Goal: Task Accomplishment & Management: Use online tool/utility

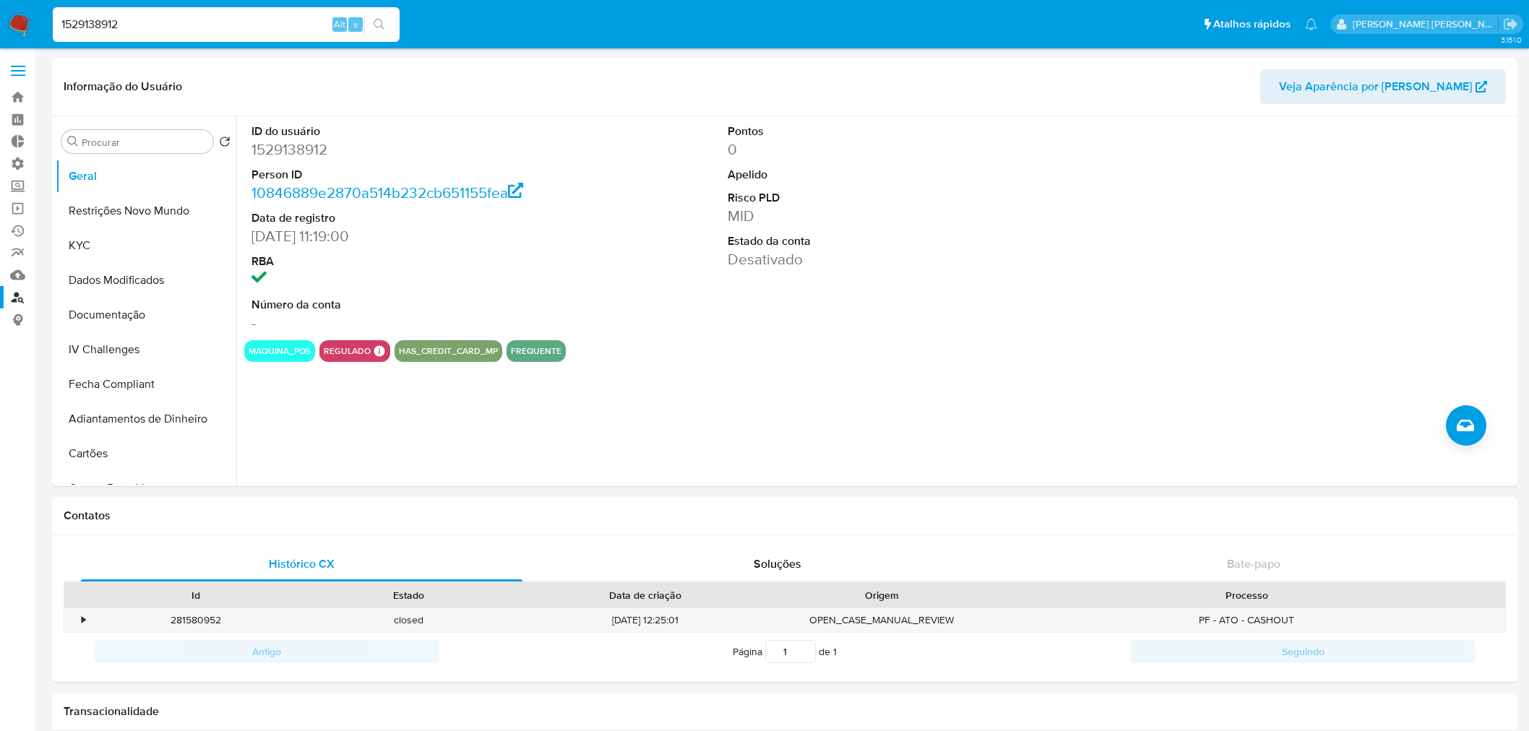
select select "10"
click at [25, 205] on link "Operações em massa" at bounding box center [86, 208] width 172 height 22
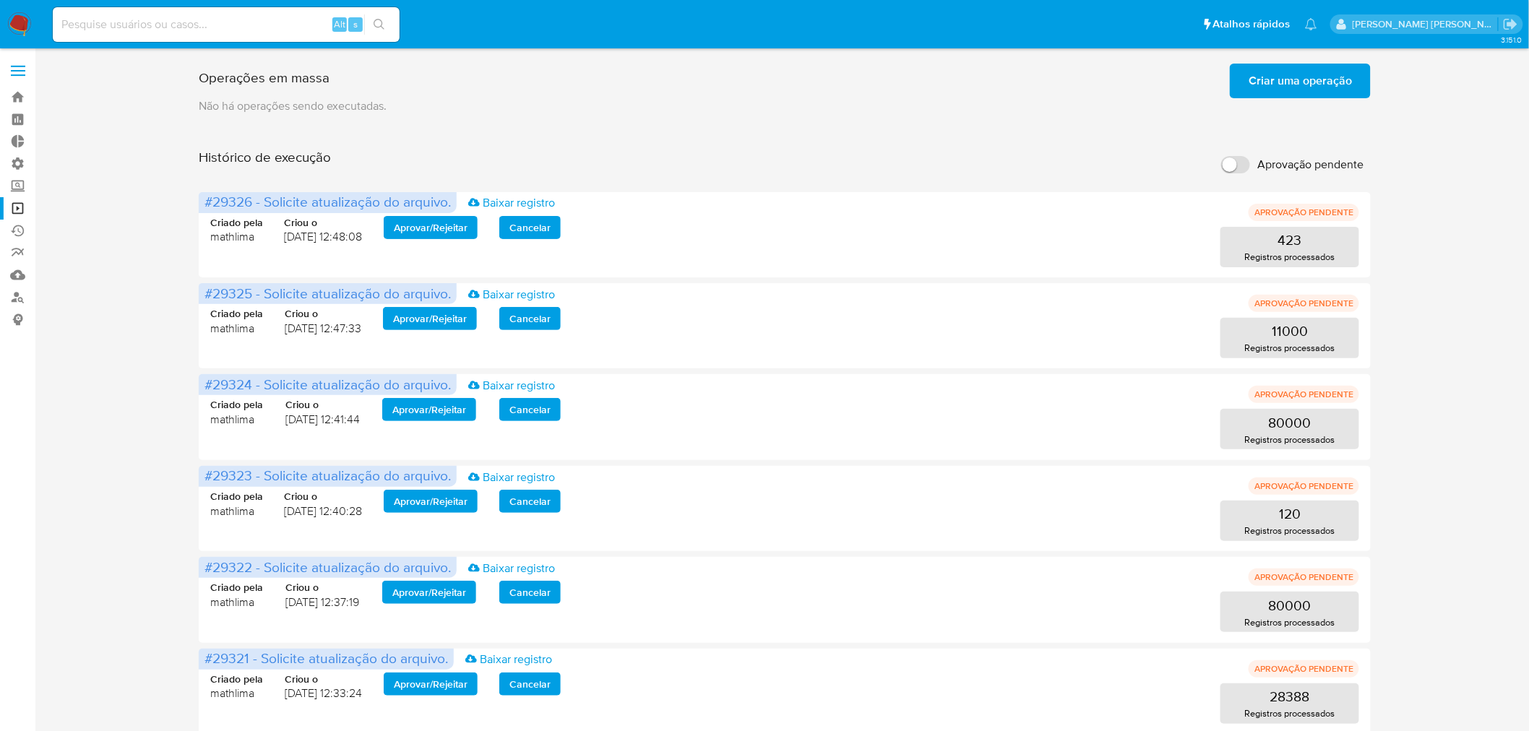
click at [1237, 162] on input "Aprovação pendente" at bounding box center [1235, 164] width 29 height 17
checkbox input "true"
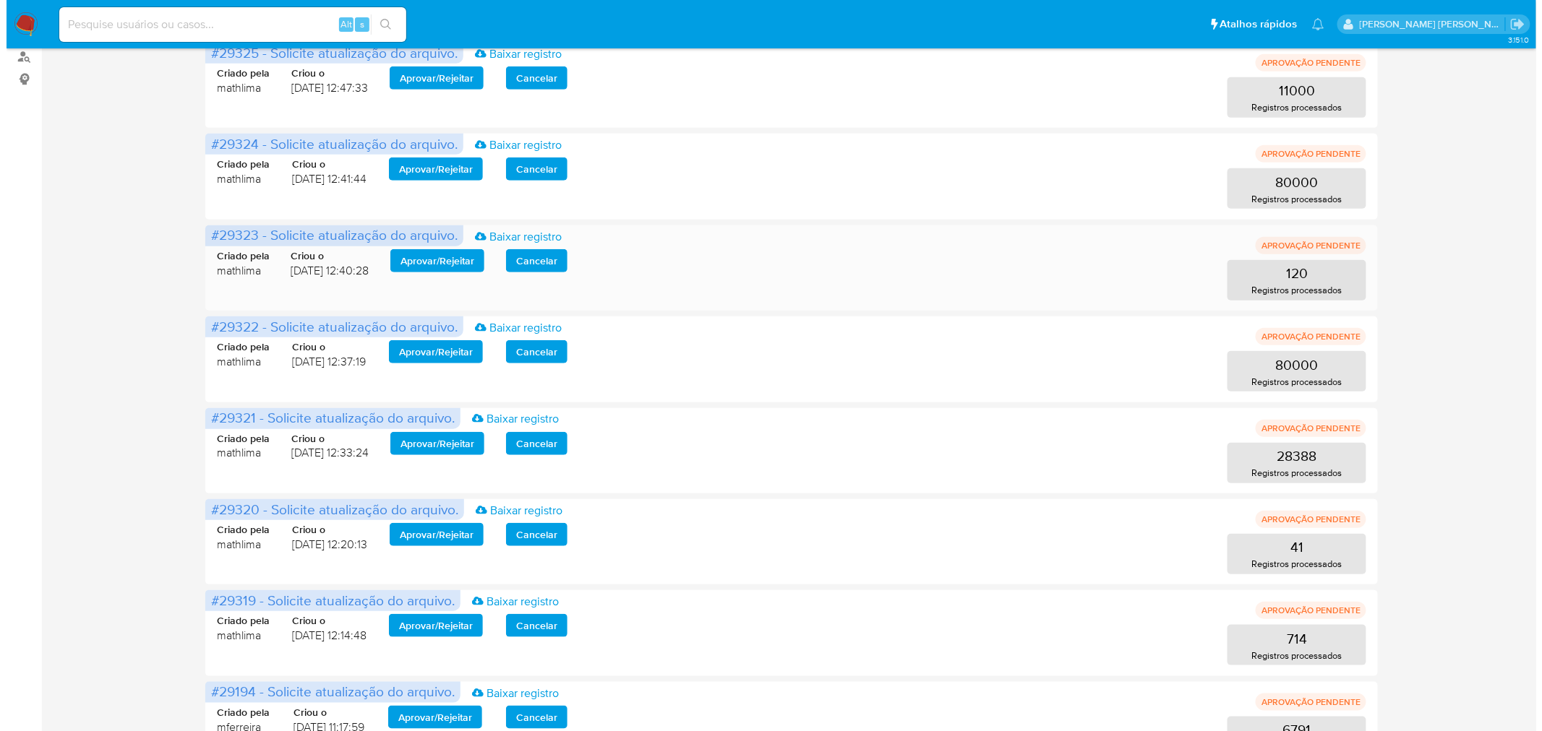
scroll to position [285, 0]
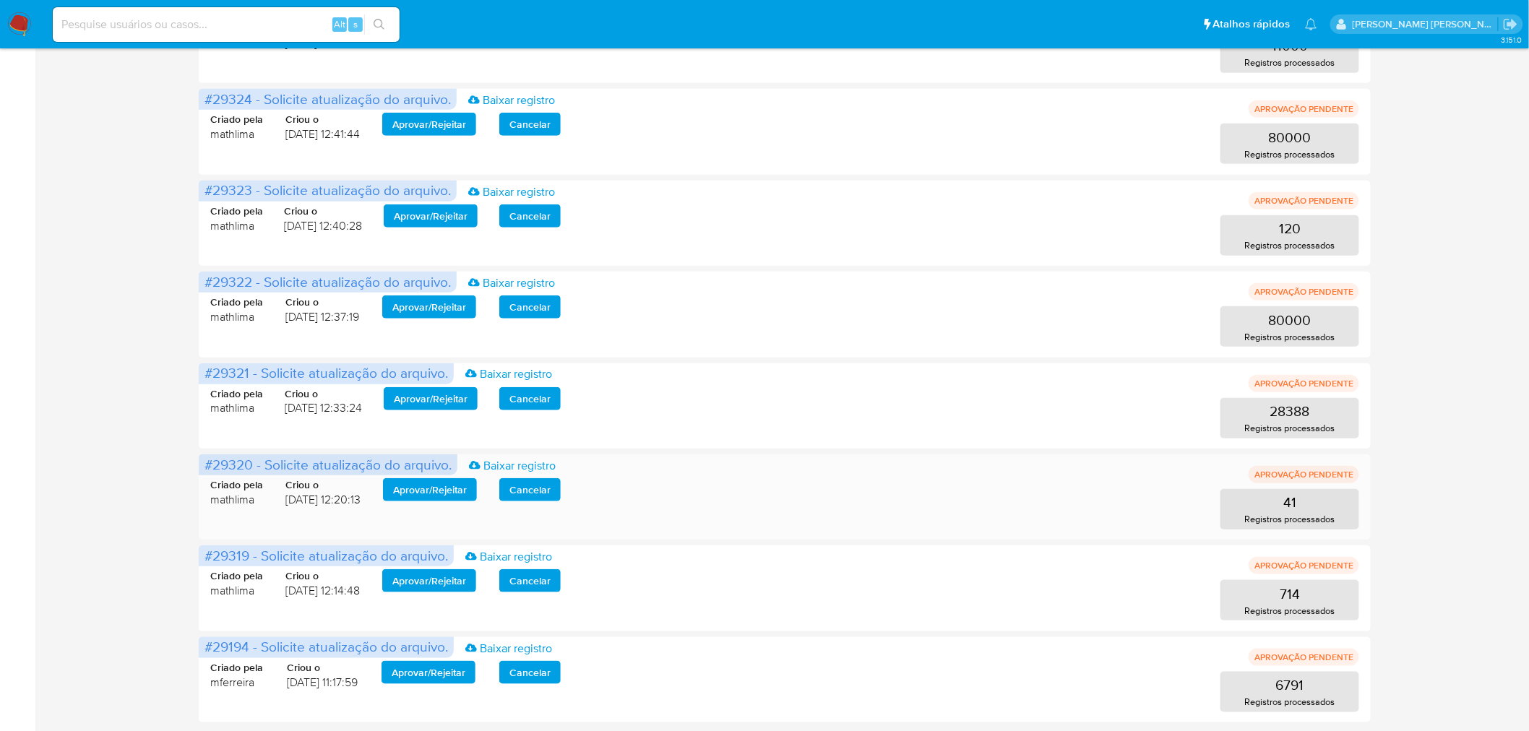
click at [405, 484] on span "Aprovar / Rejeitar" at bounding box center [430, 490] width 74 height 20
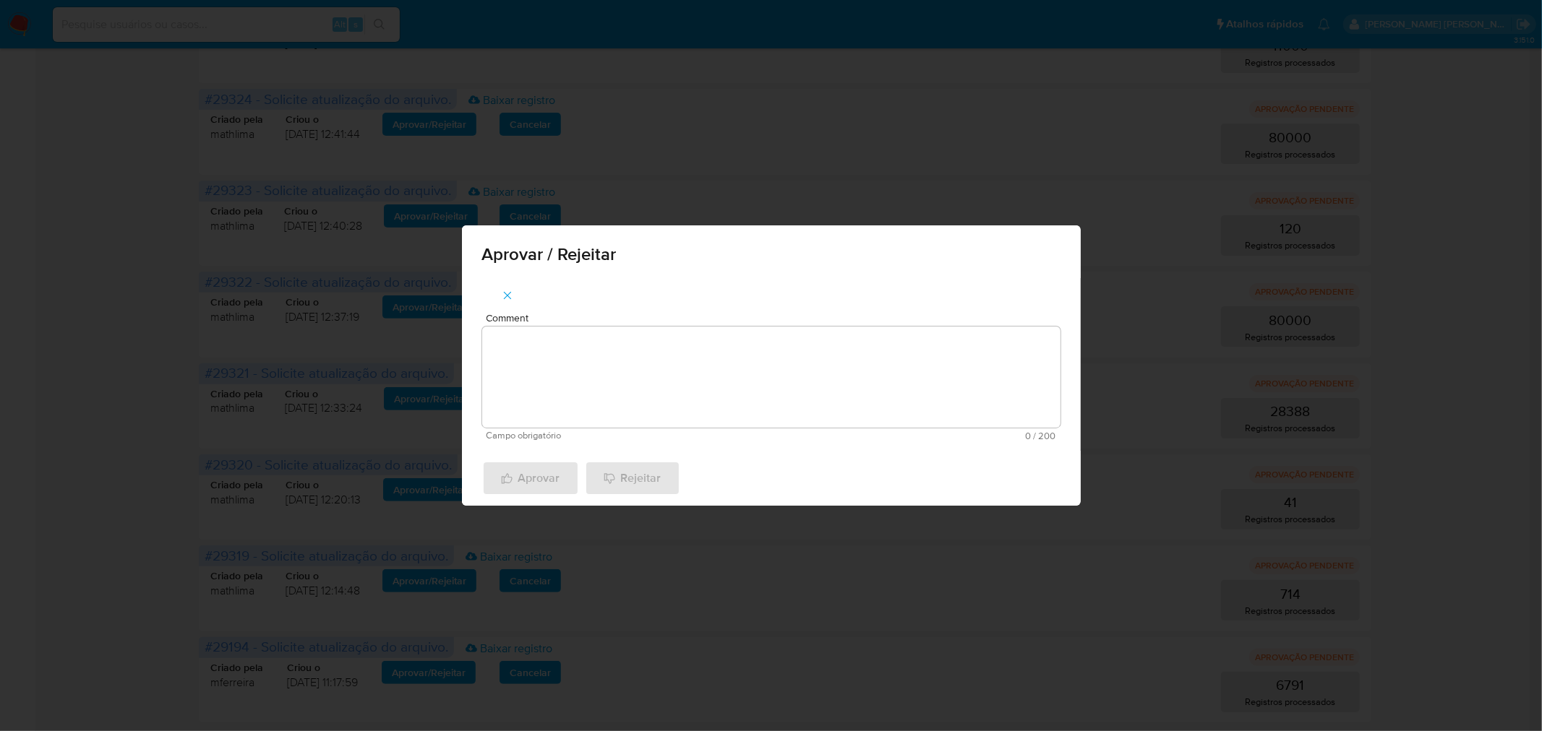
click at [609, 370] on textarea "Comment" at bounding box center [771, 377] width 578 height 101
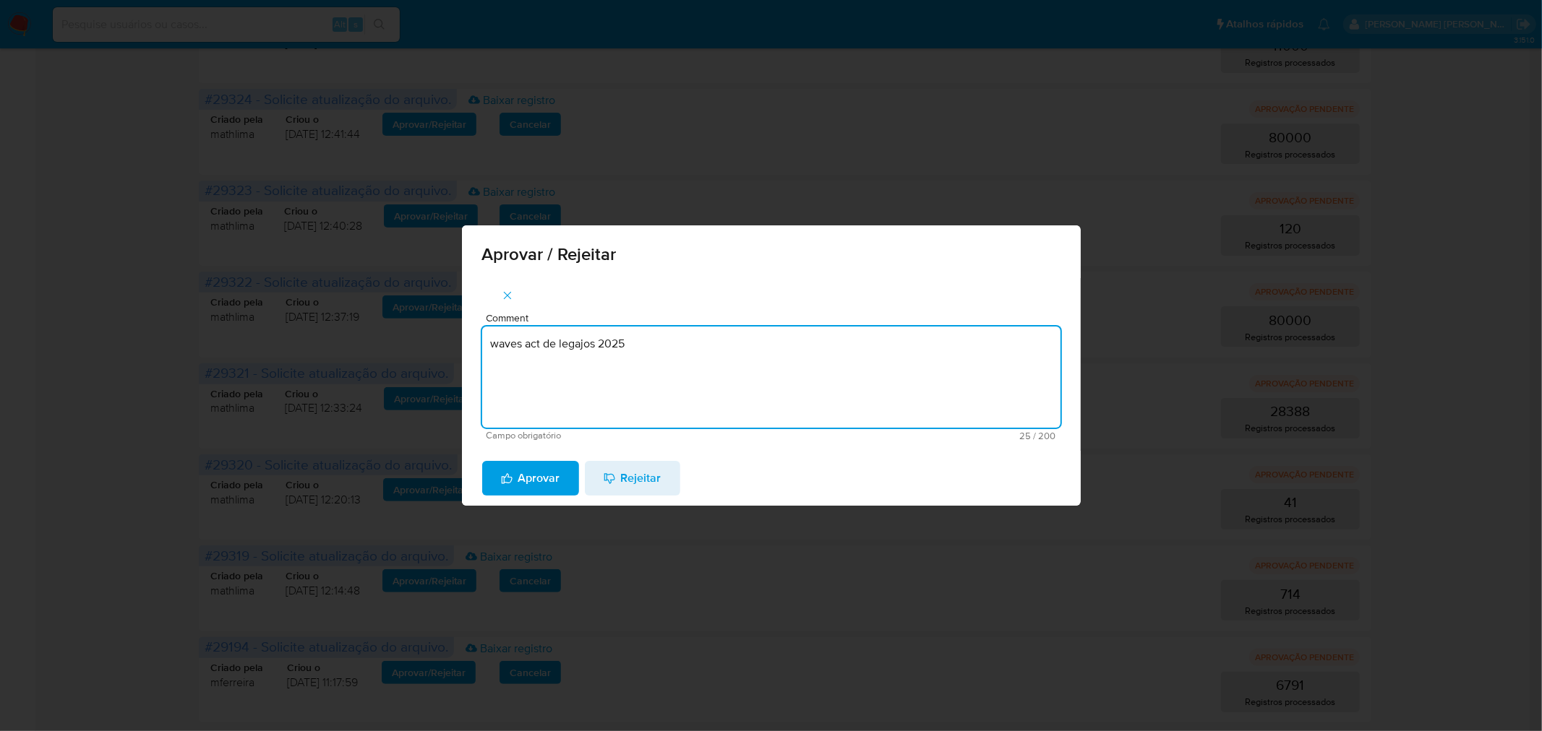
click at [637, 327] on textarea "waves act de legajos 2025" at bounding box center [771, 377] width 578 height 101
type textarea "waves act de legajos 2025"
click at [529, 471] on span "Aprovar" at bounding box center [530, 479] width 59 height 32
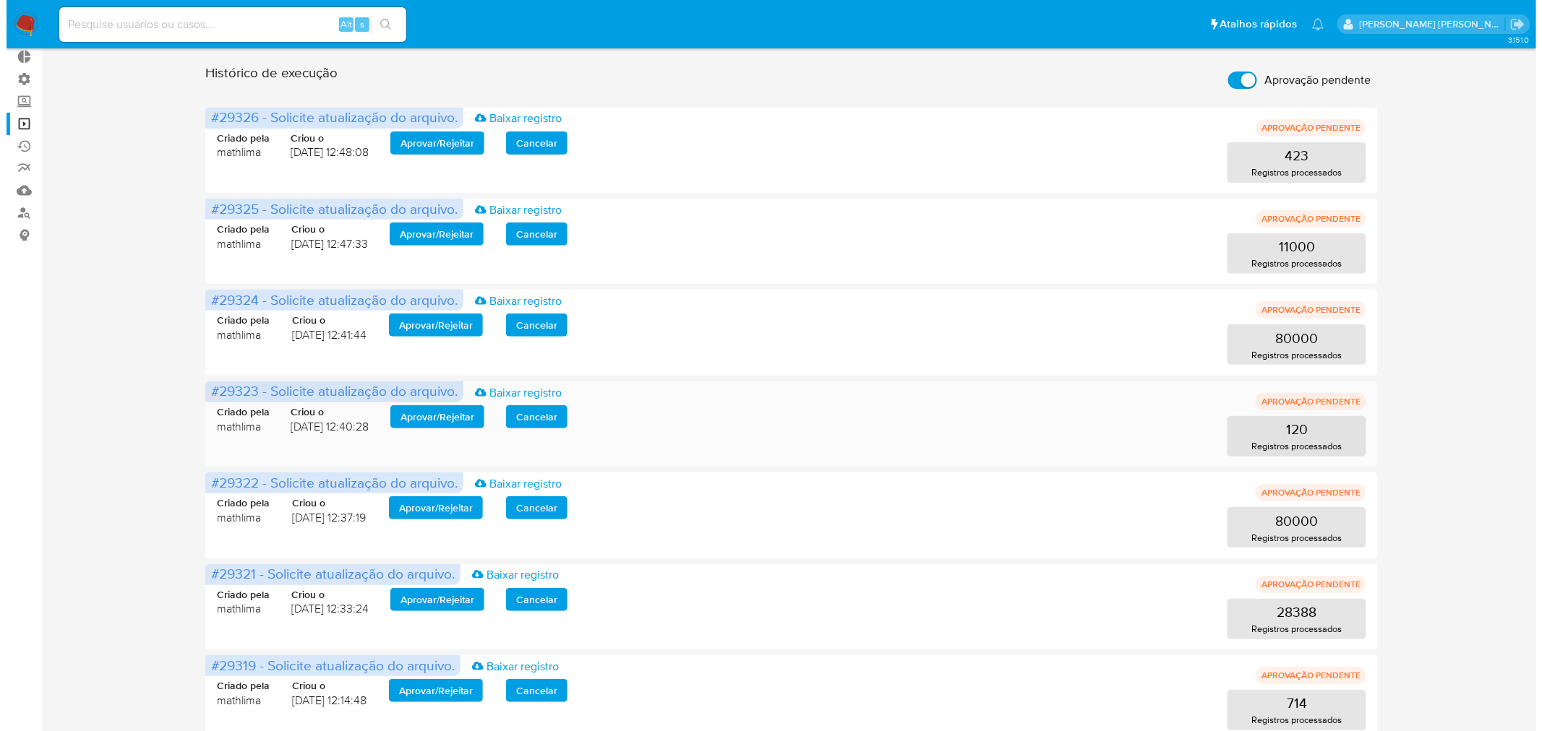
scroll to position [194, 0]
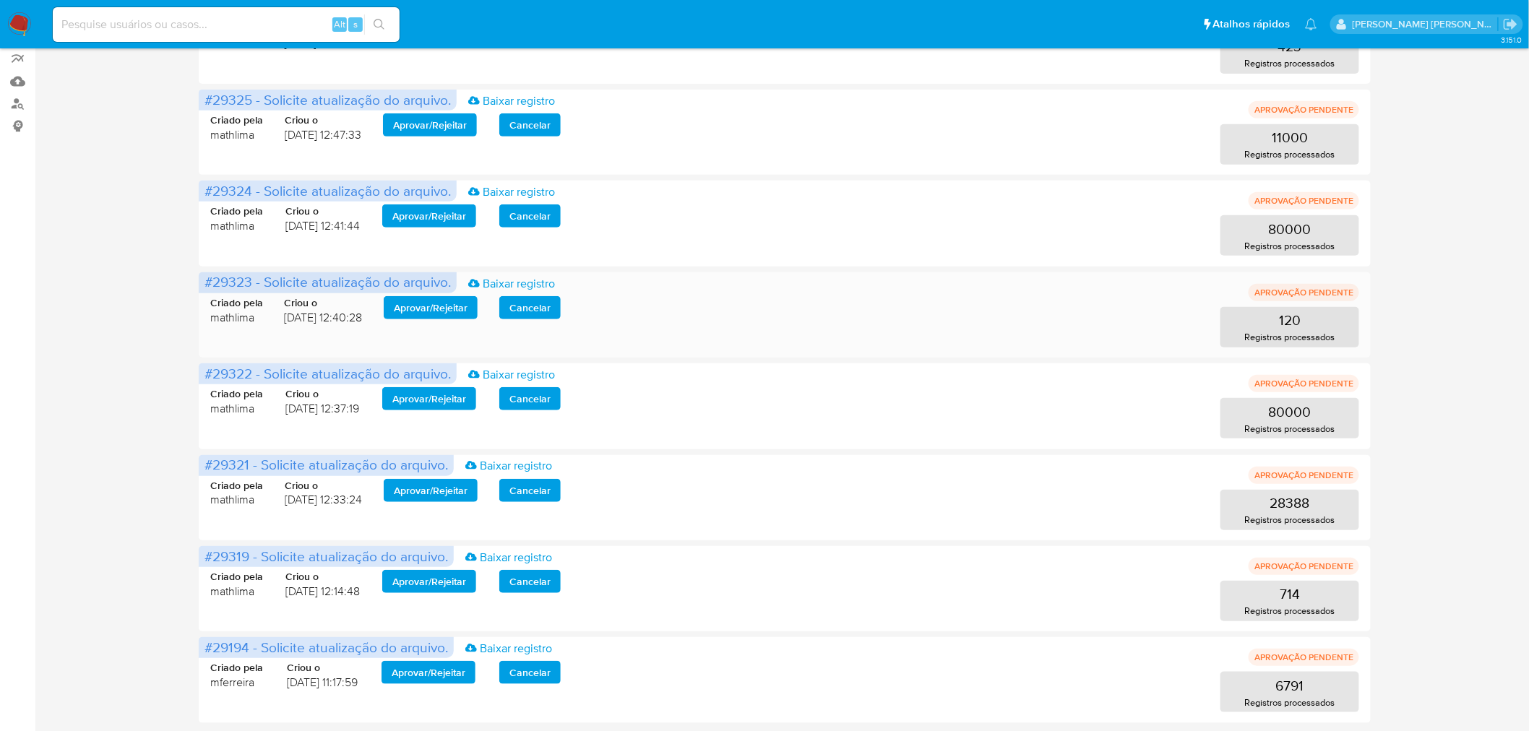
click at [457, 301] on span "Aprovar / Rejeitar" at bounding box center [431, 308] width 74 height 20
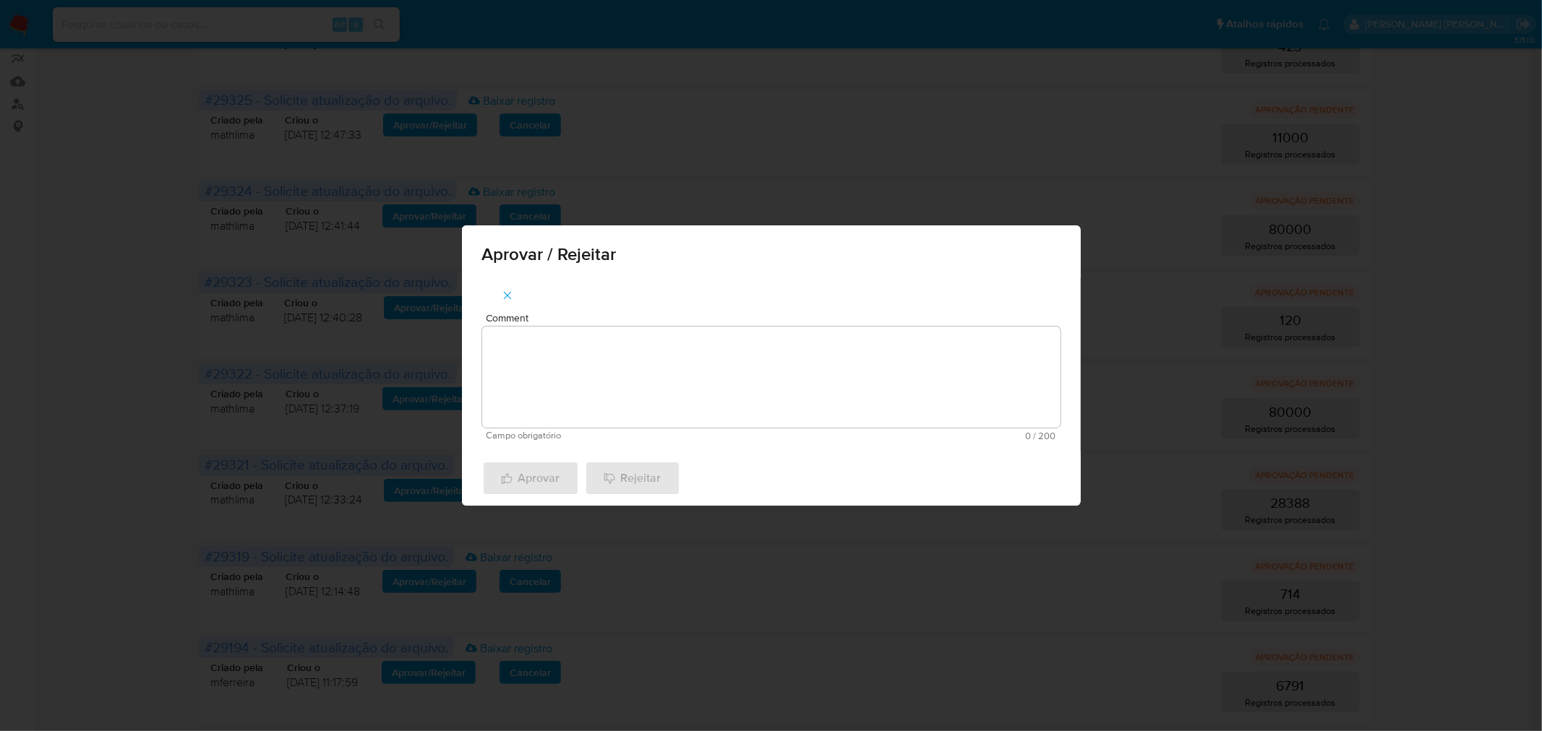
click at [581, 365] on textarea "Comment" at bounding box center [771, 377] width 578 height 101
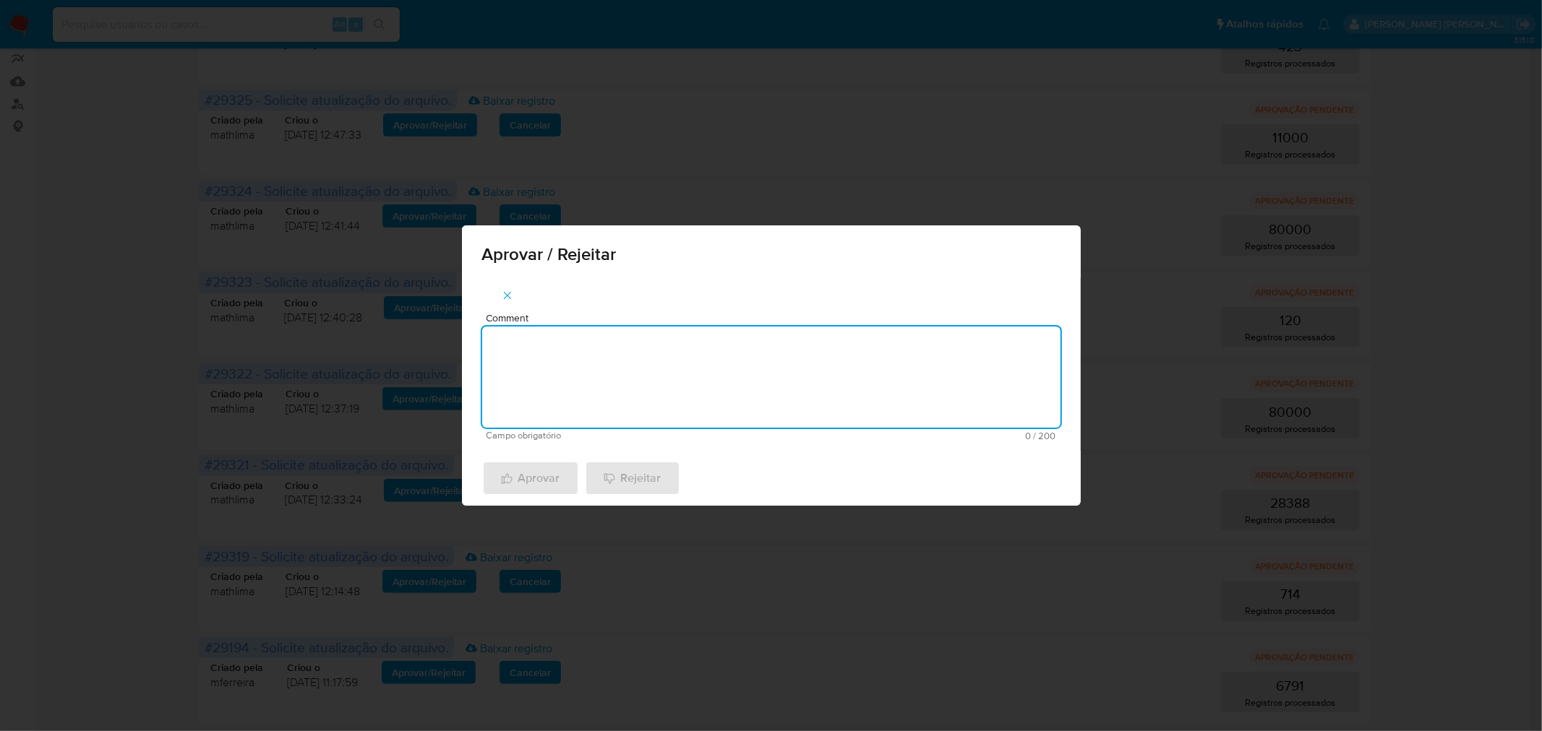
paste textarea "waves act de legajos 2025"
type textarea "waves act de legajos 2025"
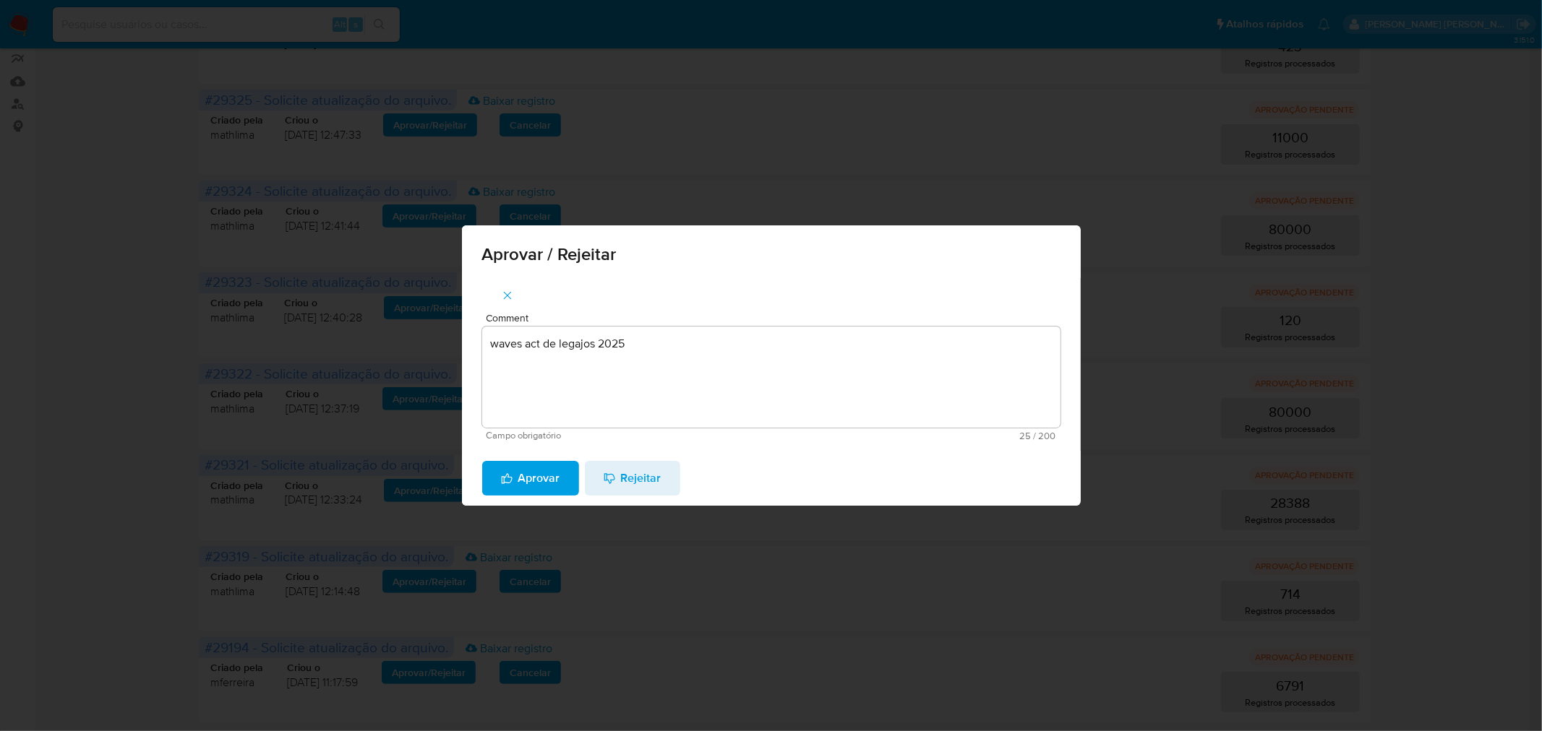
click at [548, 479] on span "Aprovar" at bounding box center [530, 479] width 59 height 32
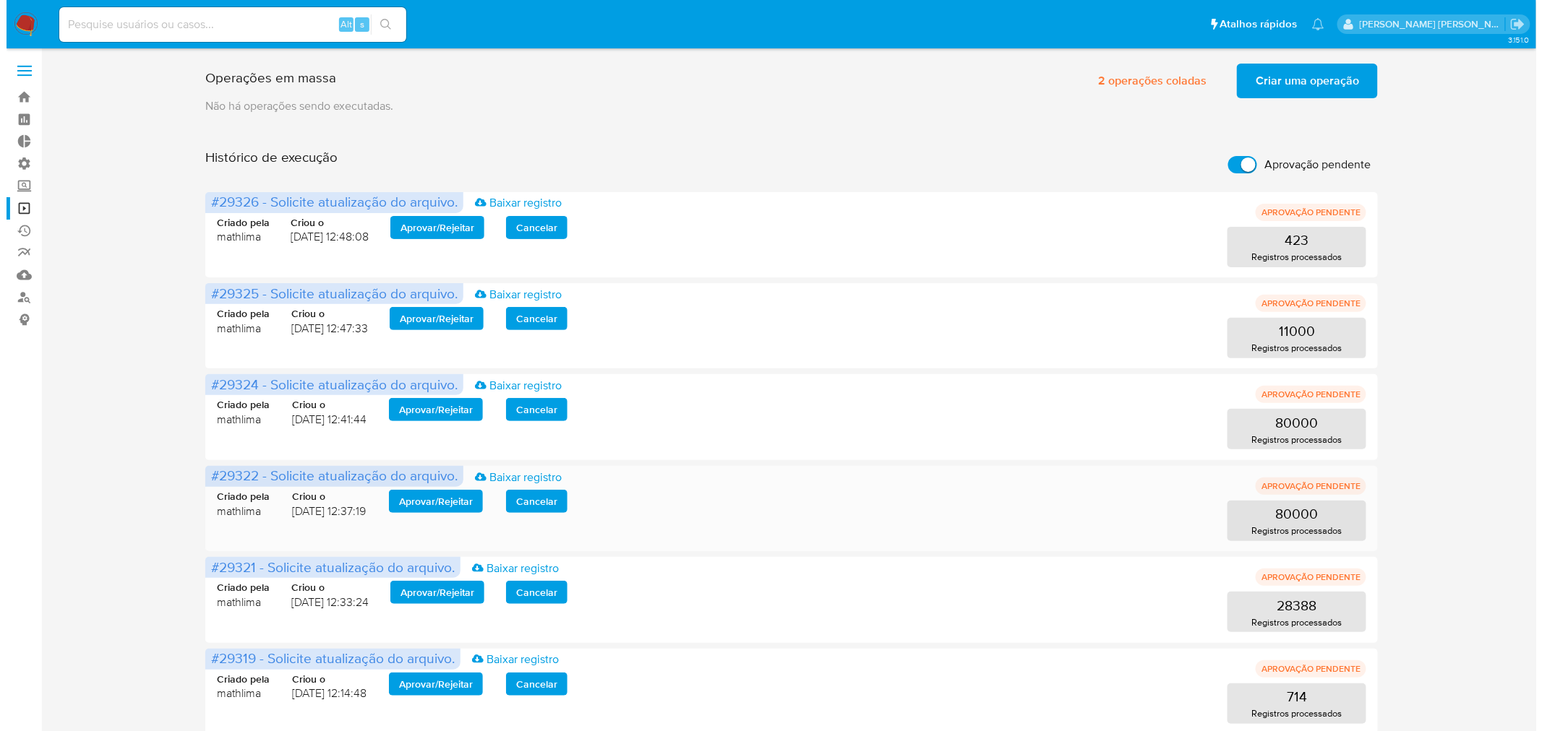
scroll to position [103, 0]
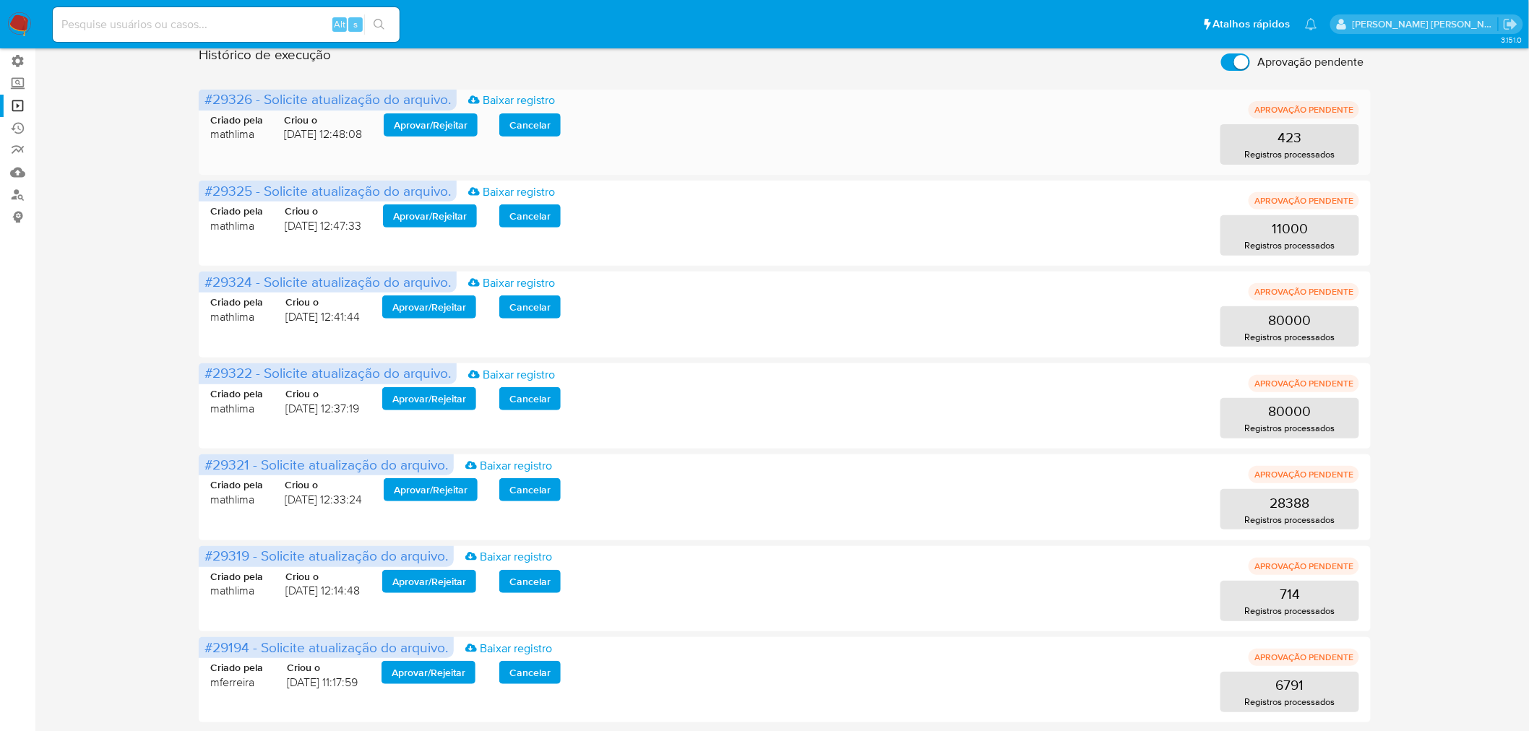
click at [422, 130] on span "Aprovar / Rejeitar" at bounding box center [431, 125] width 74 height 20
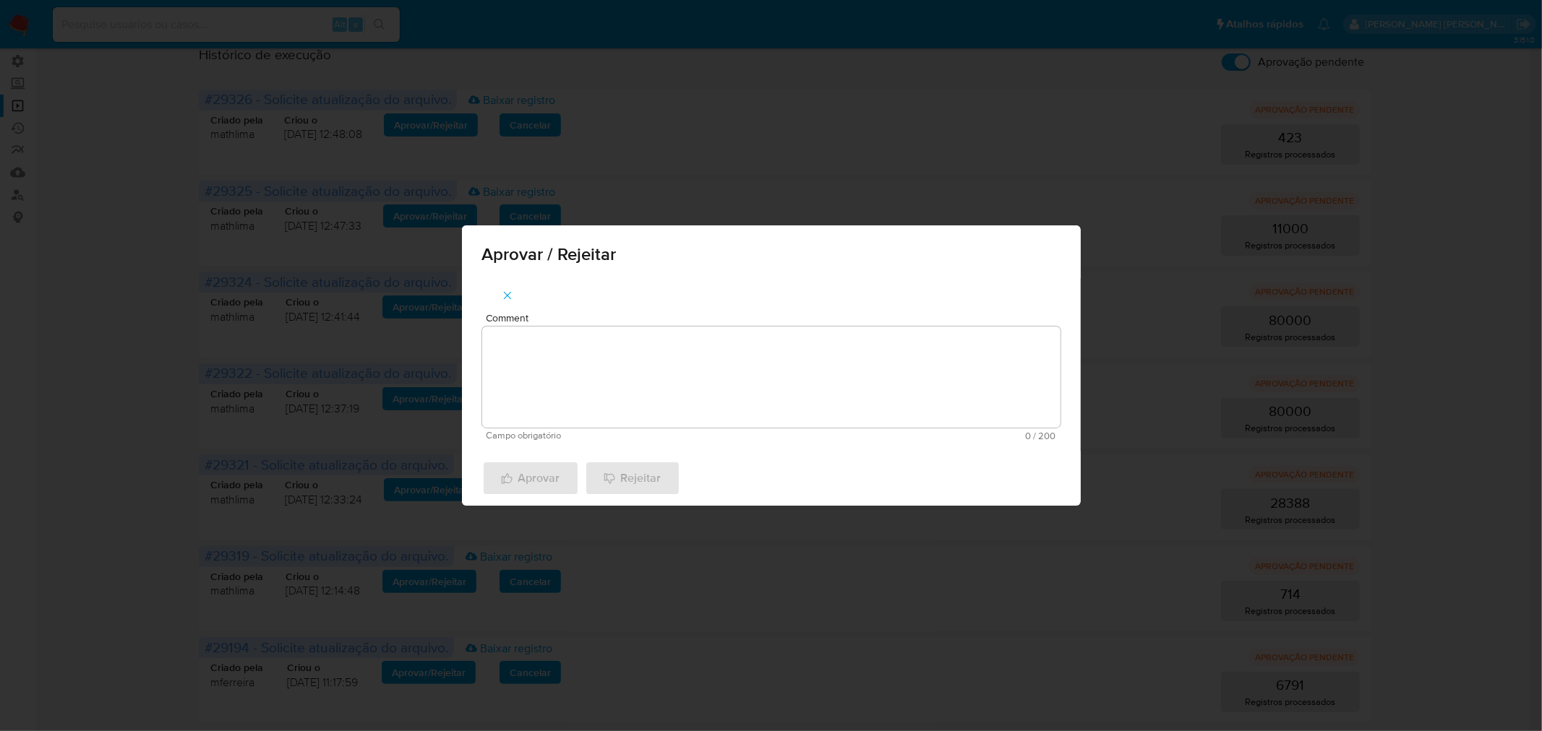
click at [598, 384] on textarea "Comment" at bounding box center [771, 377] width 578 height 101
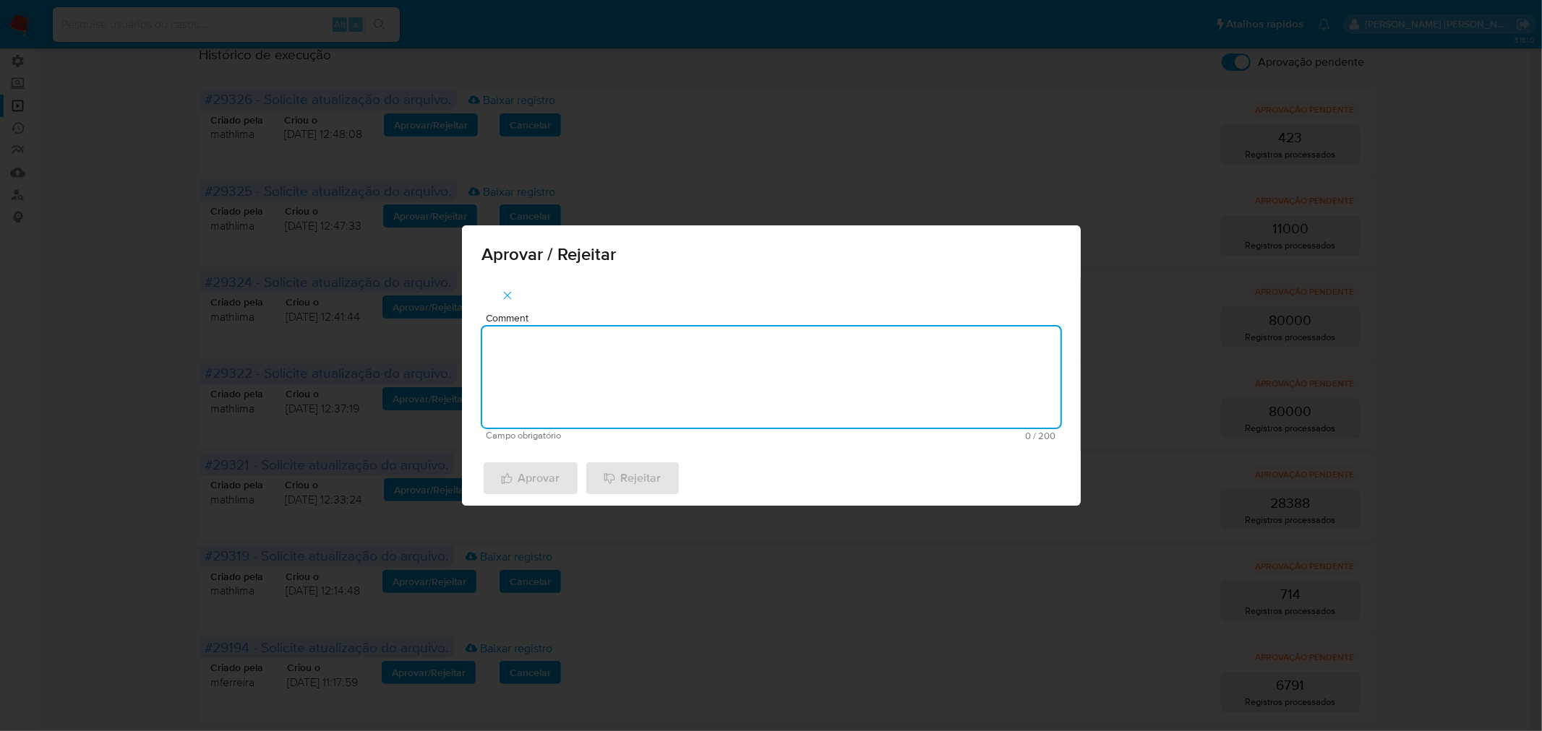
paste textarea "waves act de legajos 2025"
type textarea "waves act de legajos 2025"
click at [519, 481] on span "Aprovar" at bounding box center [530, 479] width 59 height 32
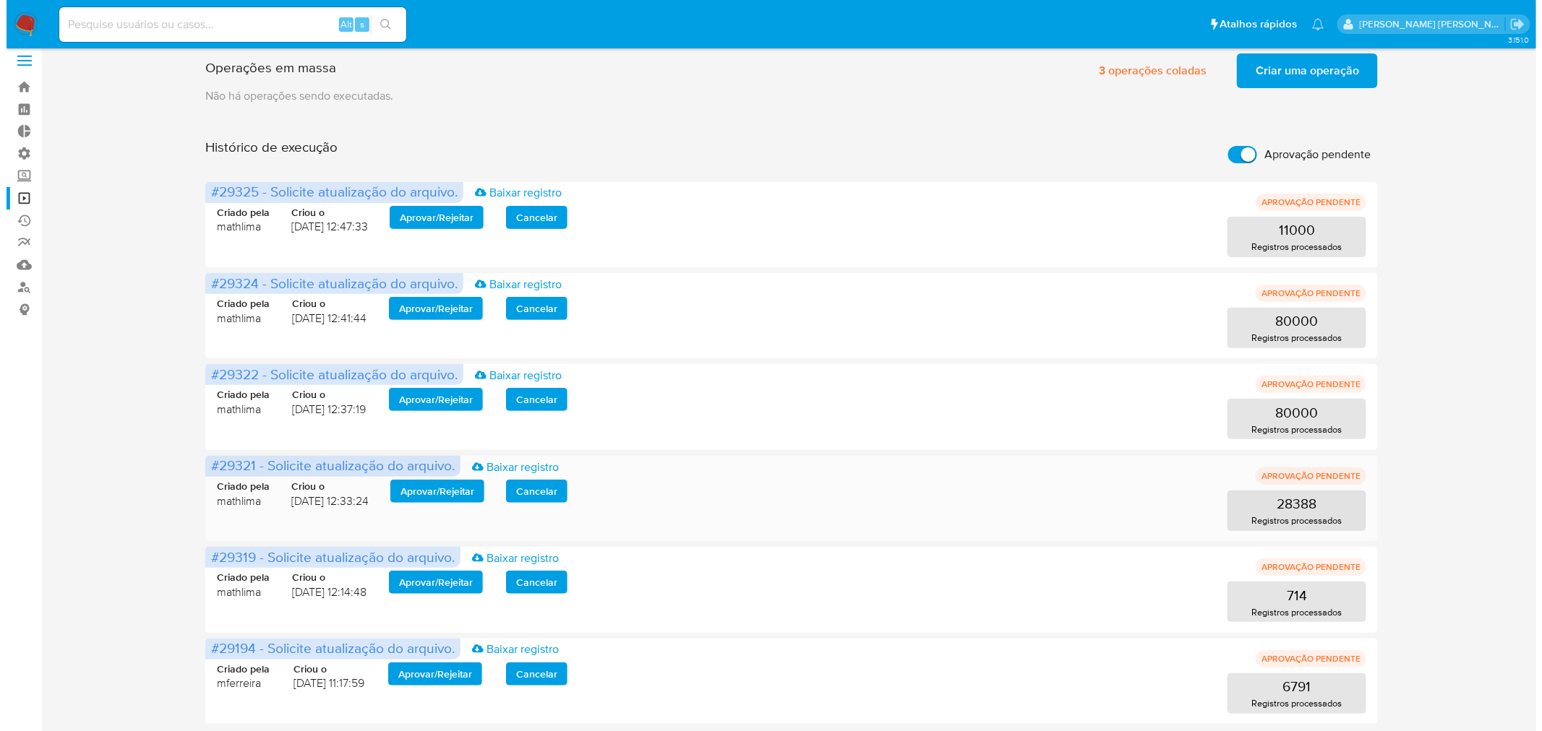
scroll to position [12, 0]
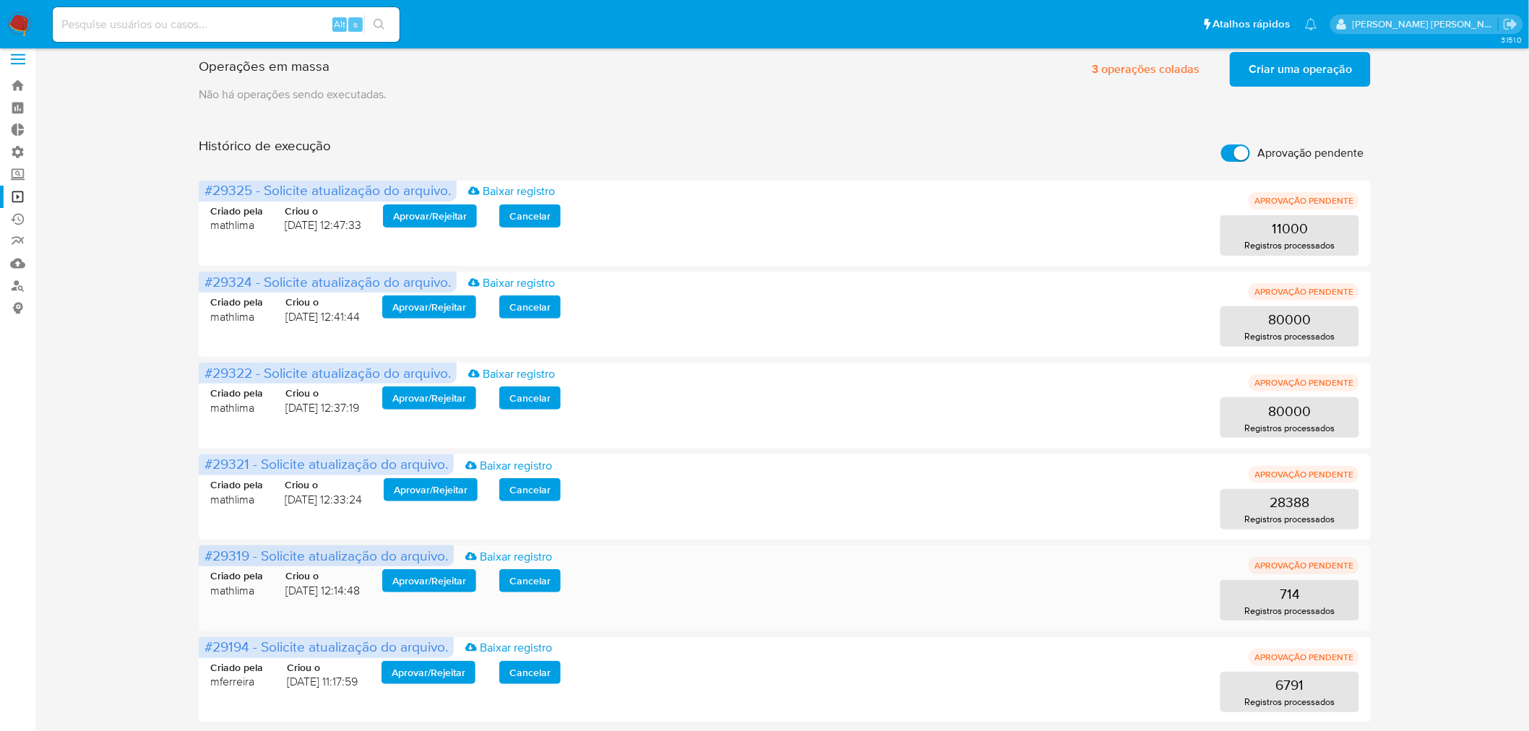
click at [460, 583] on span "Aprovar / Rejeitar" at bounding box center [429, 581] width 74 height 20
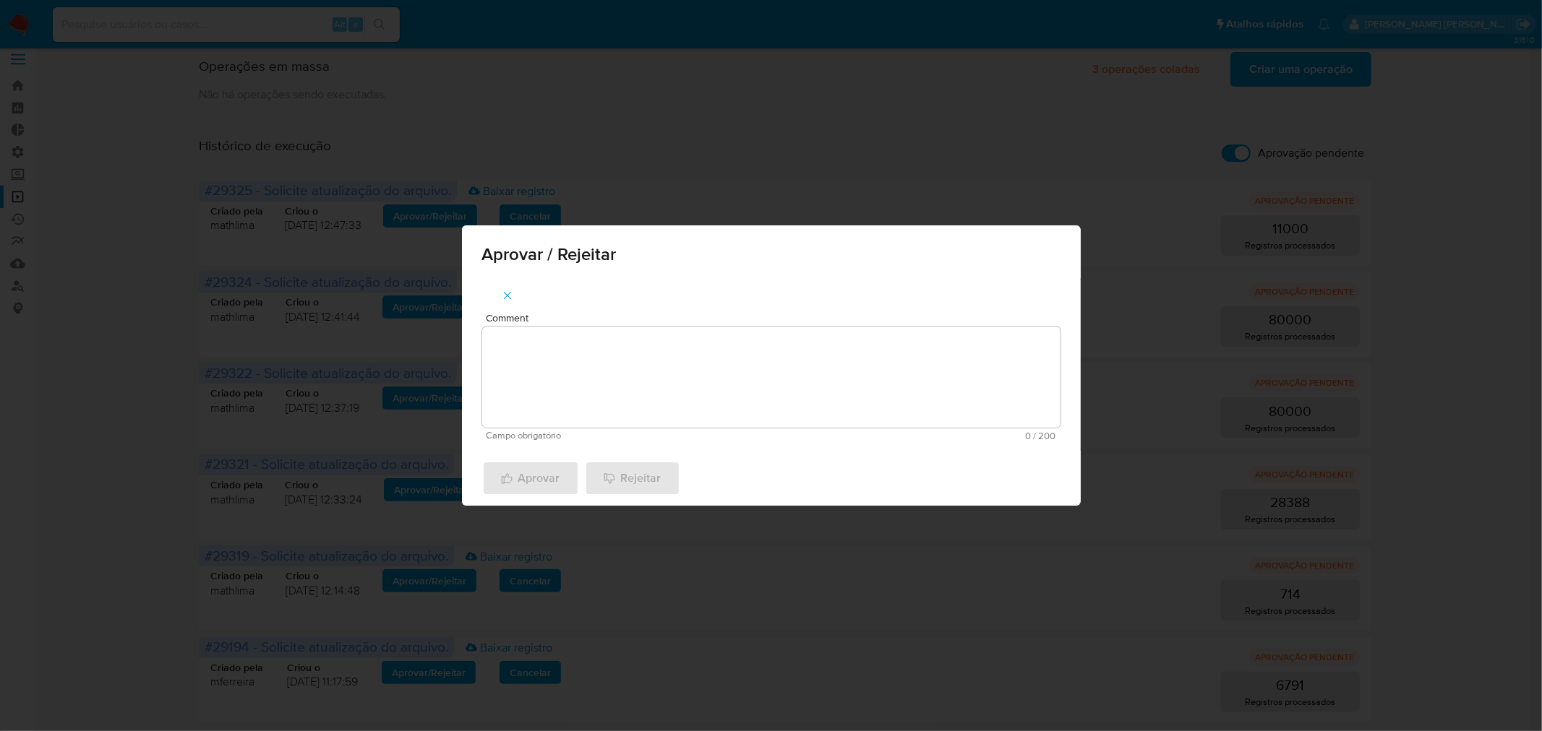
click at [677, 402] on textarea "Comment" at bounding box center [771, 377] width 578 height 101
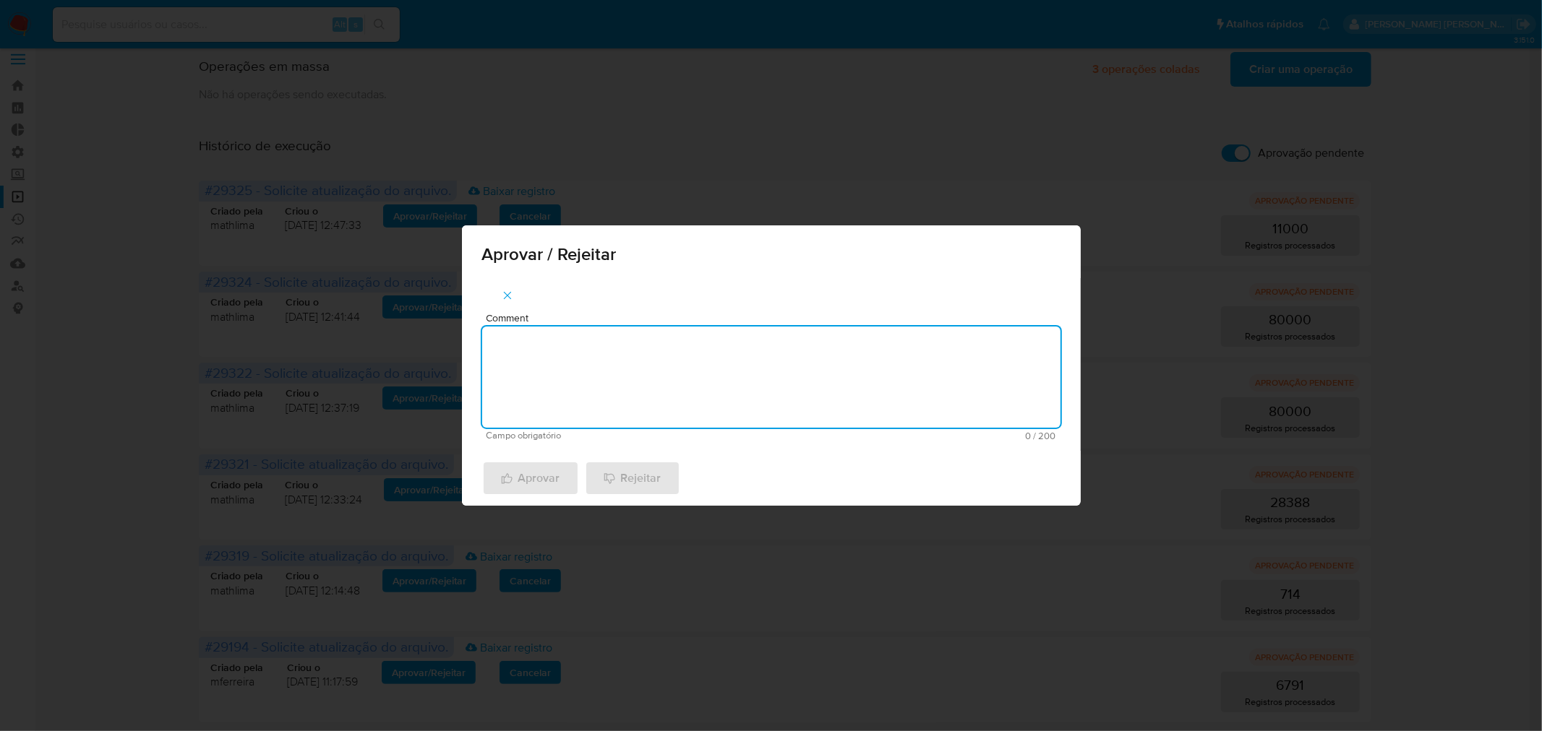
paste textarea "waves act de legajos 2025"
type textarea "waves act de legajos 2025"
click at [518, 486] on span "Aprovar" at bounding box center [530, 479] width 59 height 32
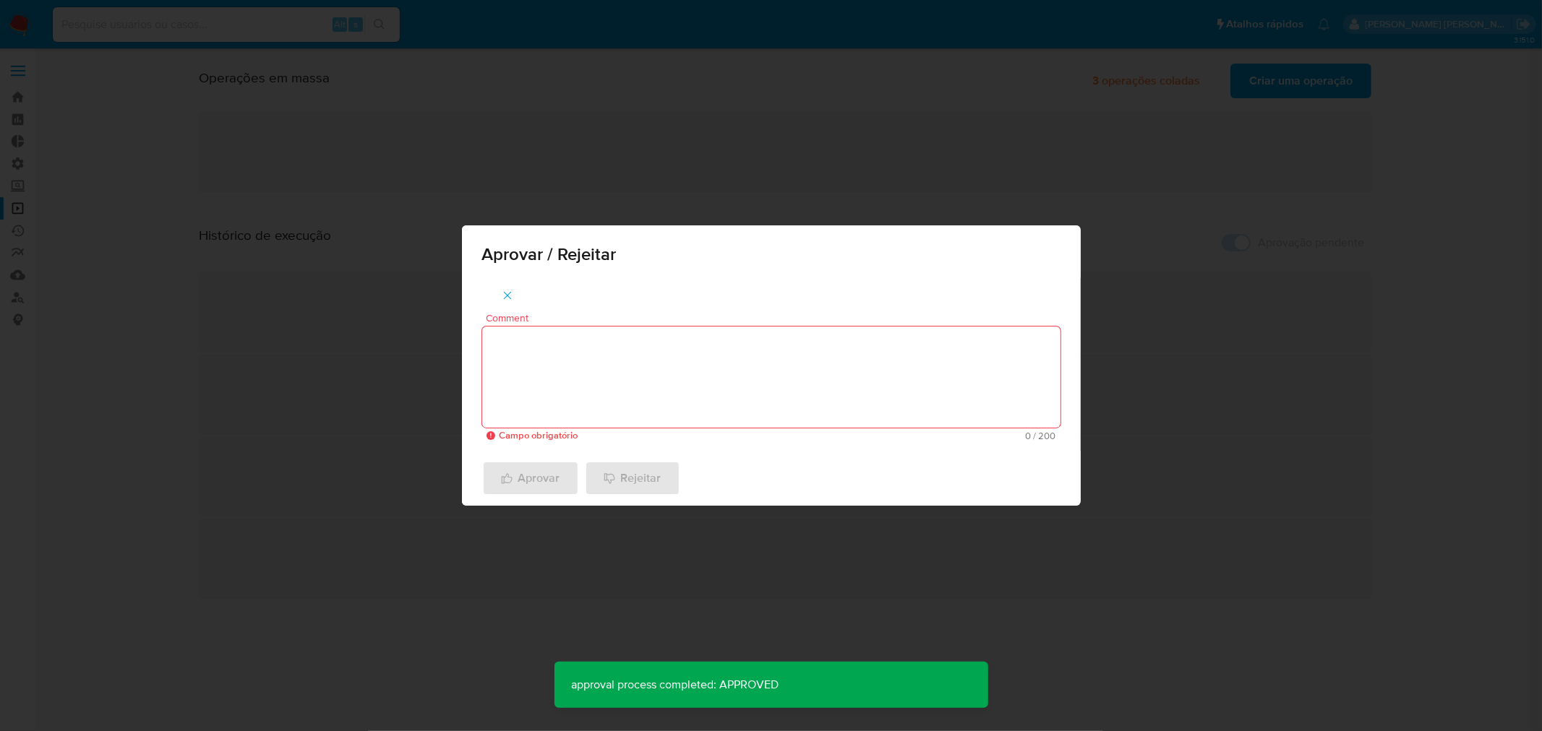
scroll to position [0, 0]
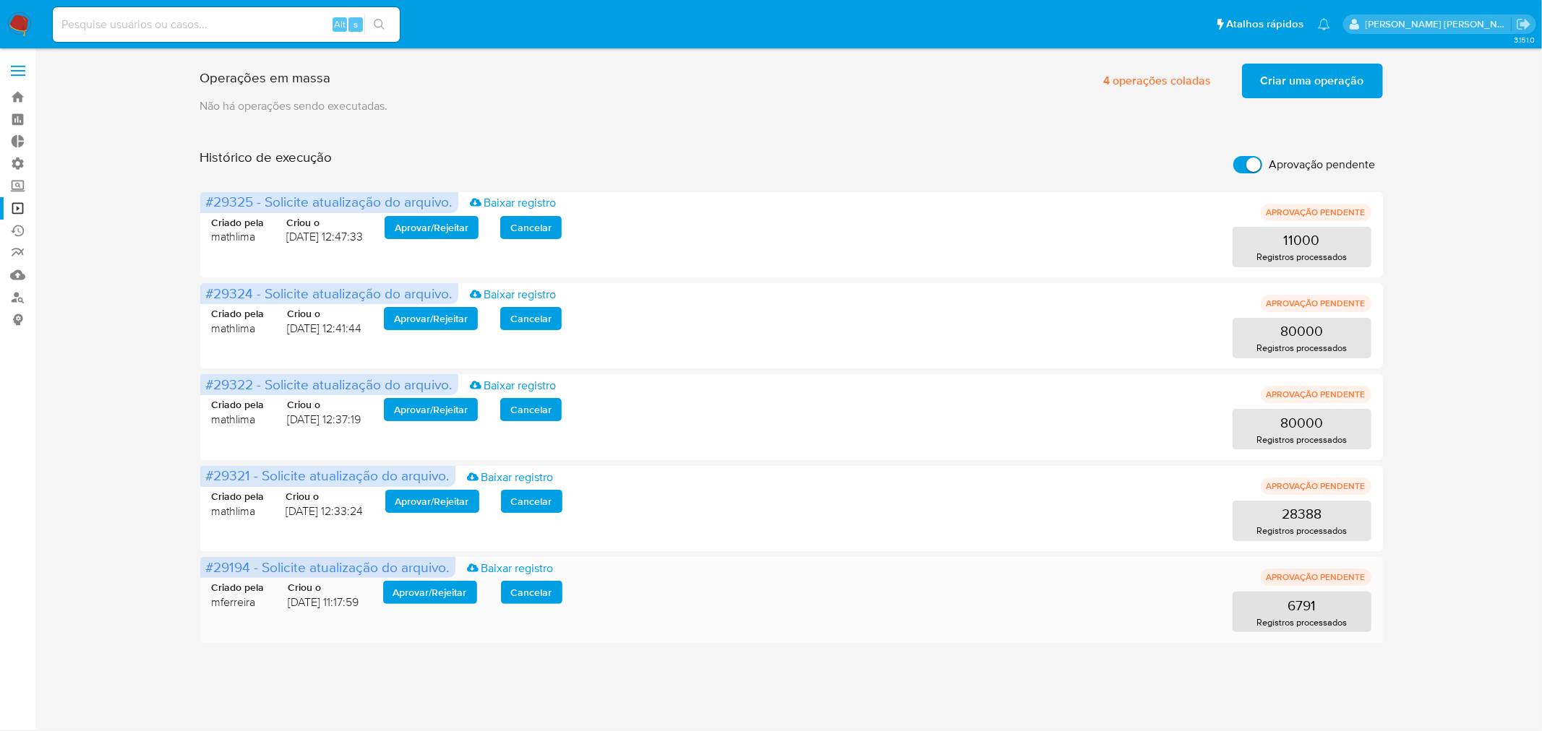
click at [437, 597] on span "Aprovar / Rejeitar" at bounding box center [430, 593] width 74 height 20
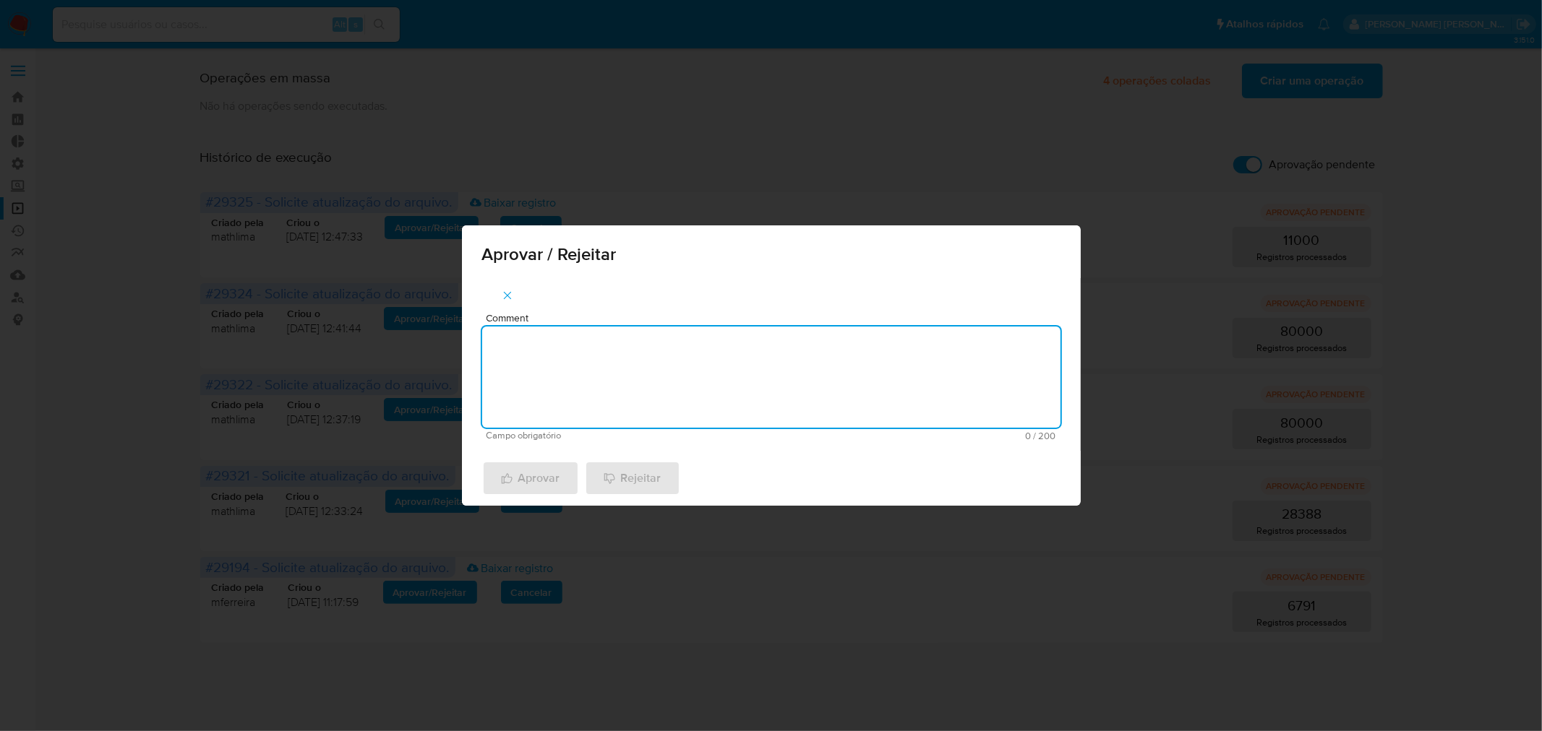
click at [755, 412] on textarea "Comment" at bounding box center [771, 377] width 578 height 101
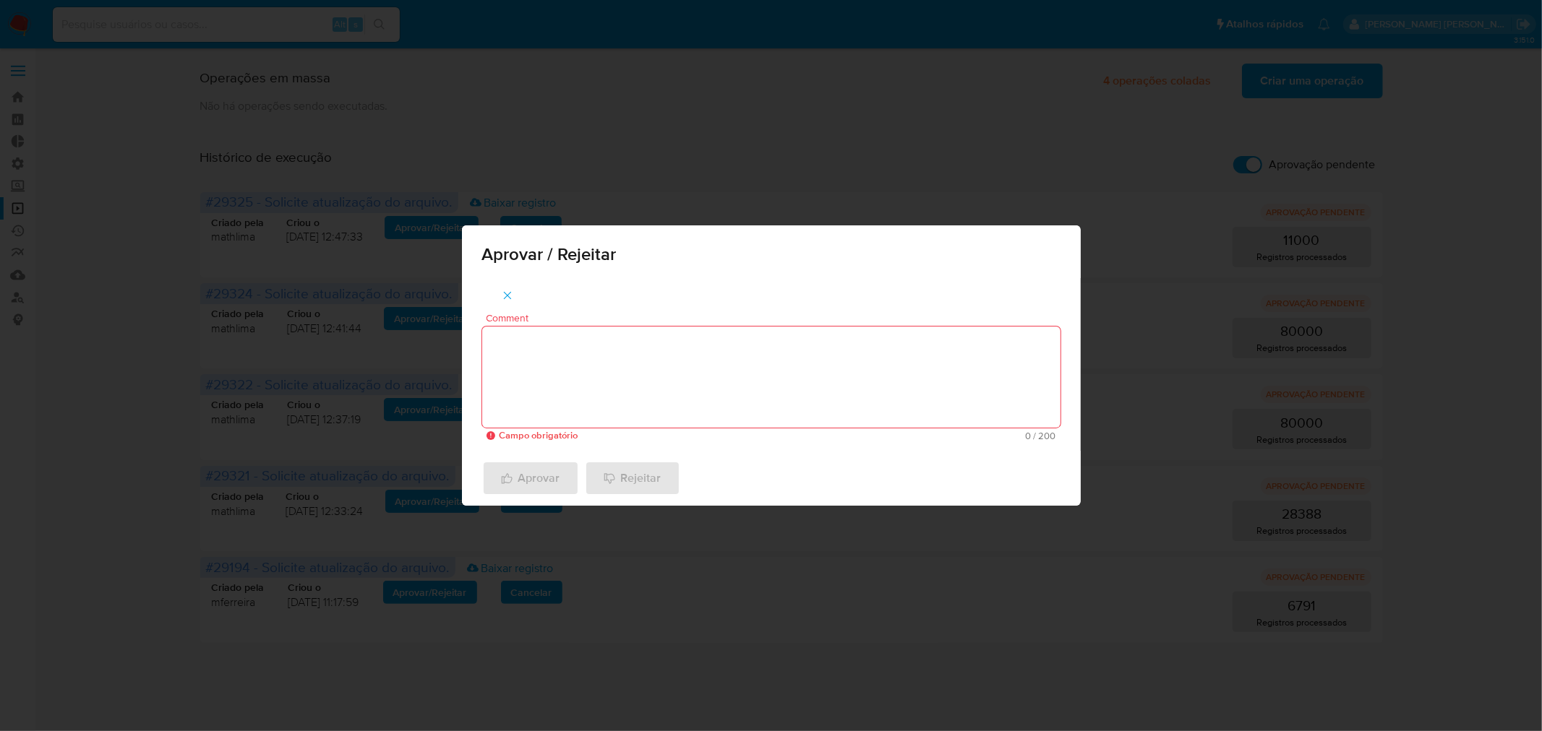
click at [509, 297] on icon "button" at bounding box center [507, 295] width 13 height 13
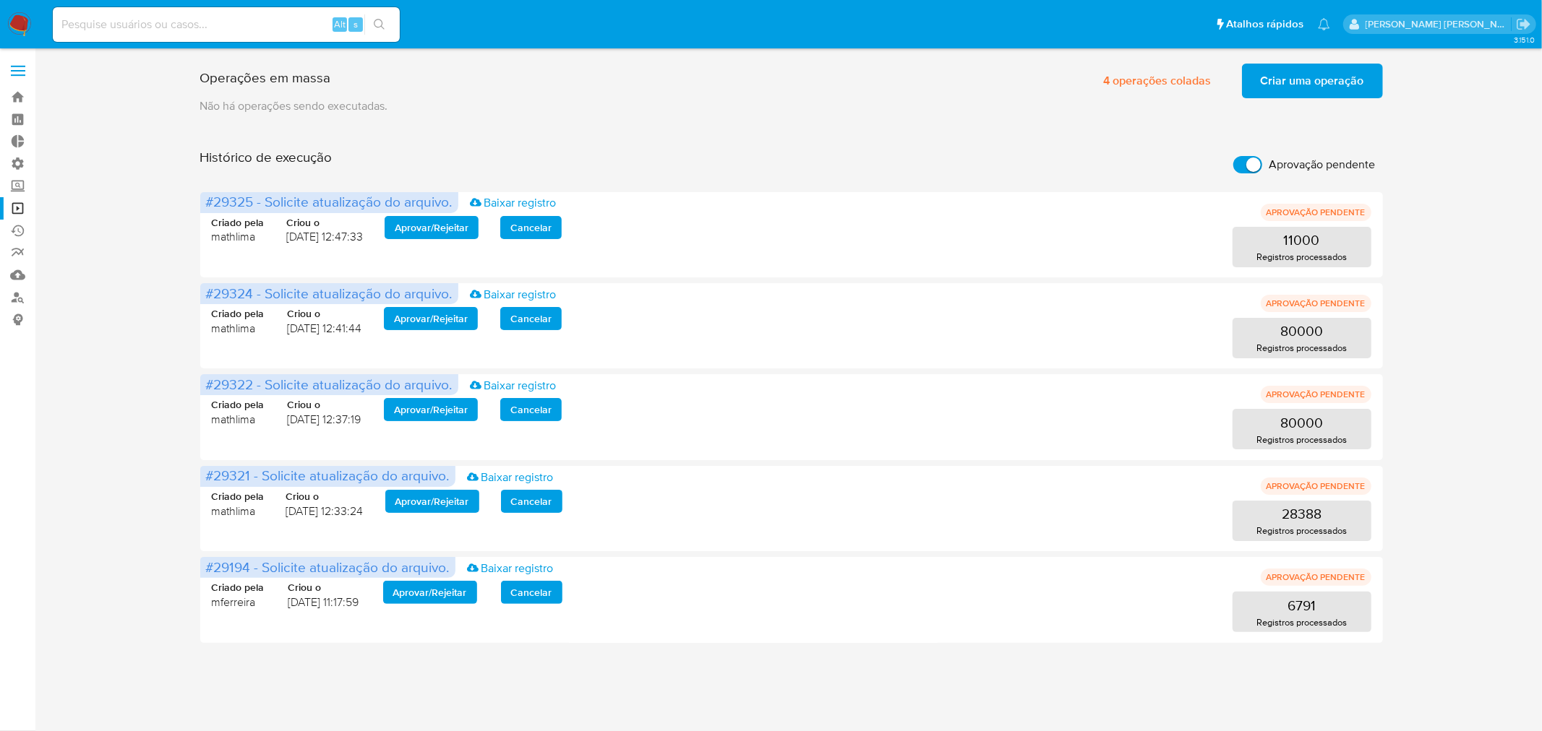
click at [1243, 160] on input "Aprovação pendente" at bounding box center [1247, 164] width 29 height 17
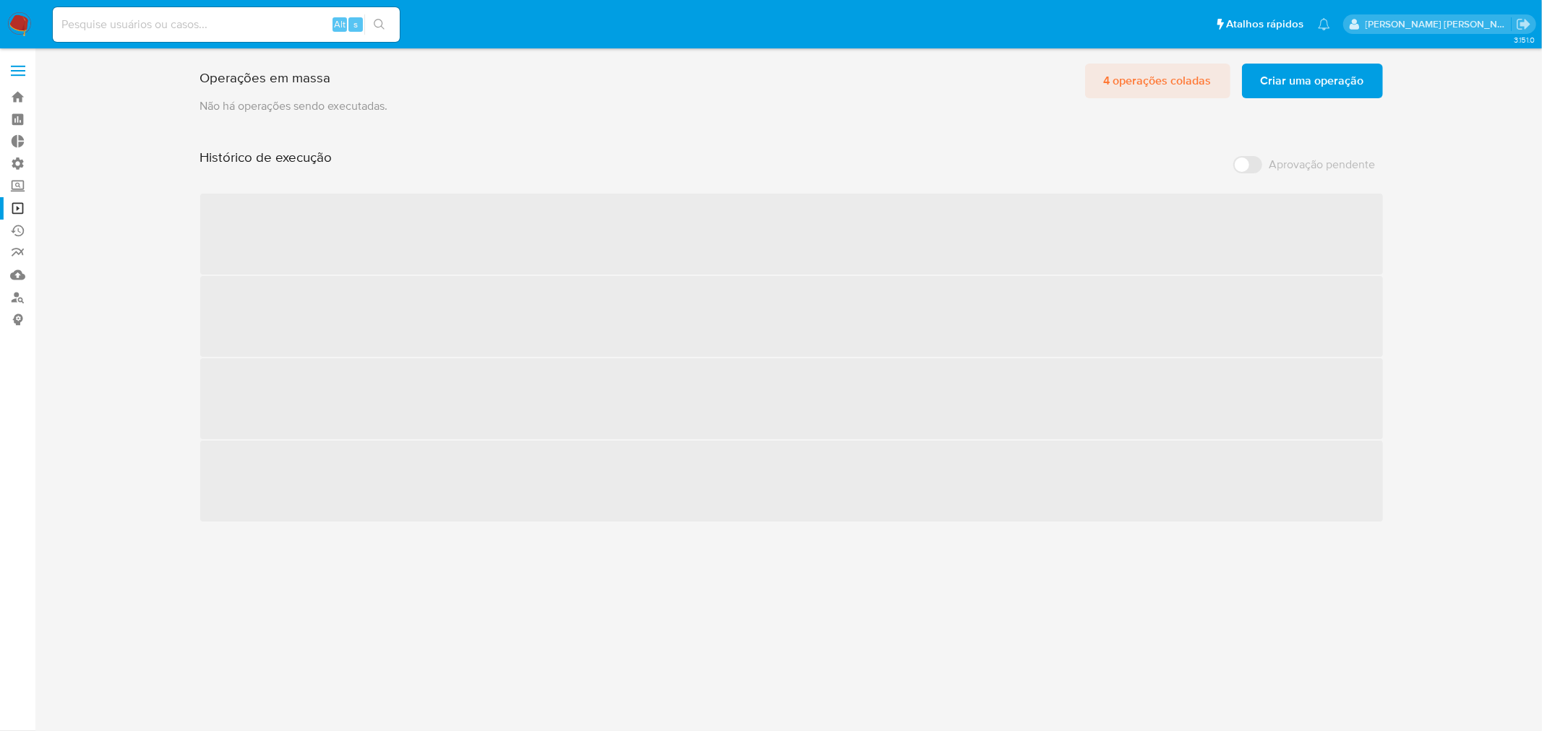
click at [1148, 77] on span "4 operações coladas" at bounding box center [1158, 81] width 108 height 32
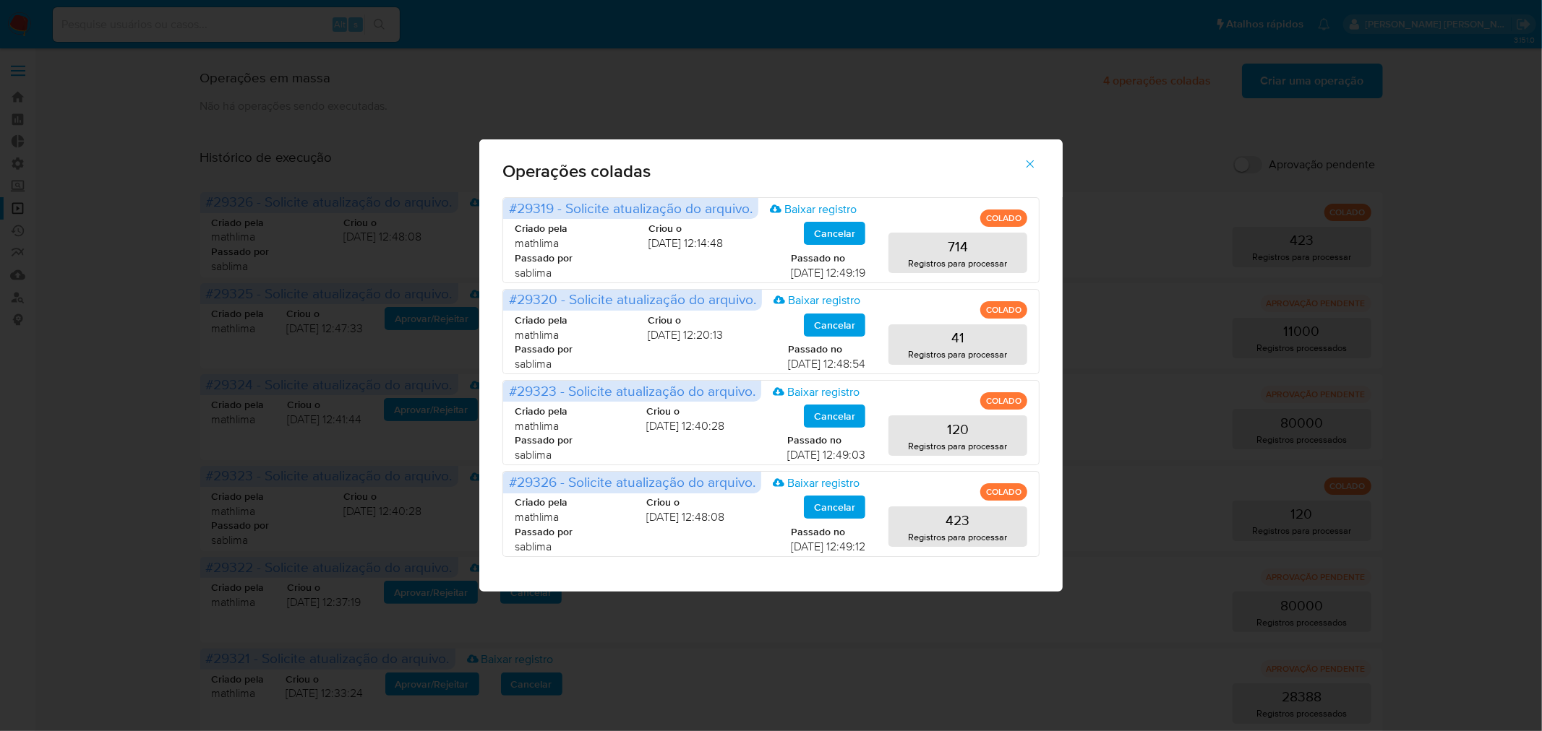
click at [1029, 173] on span "button" at bounding box center [1029, 164] width 13 height 32
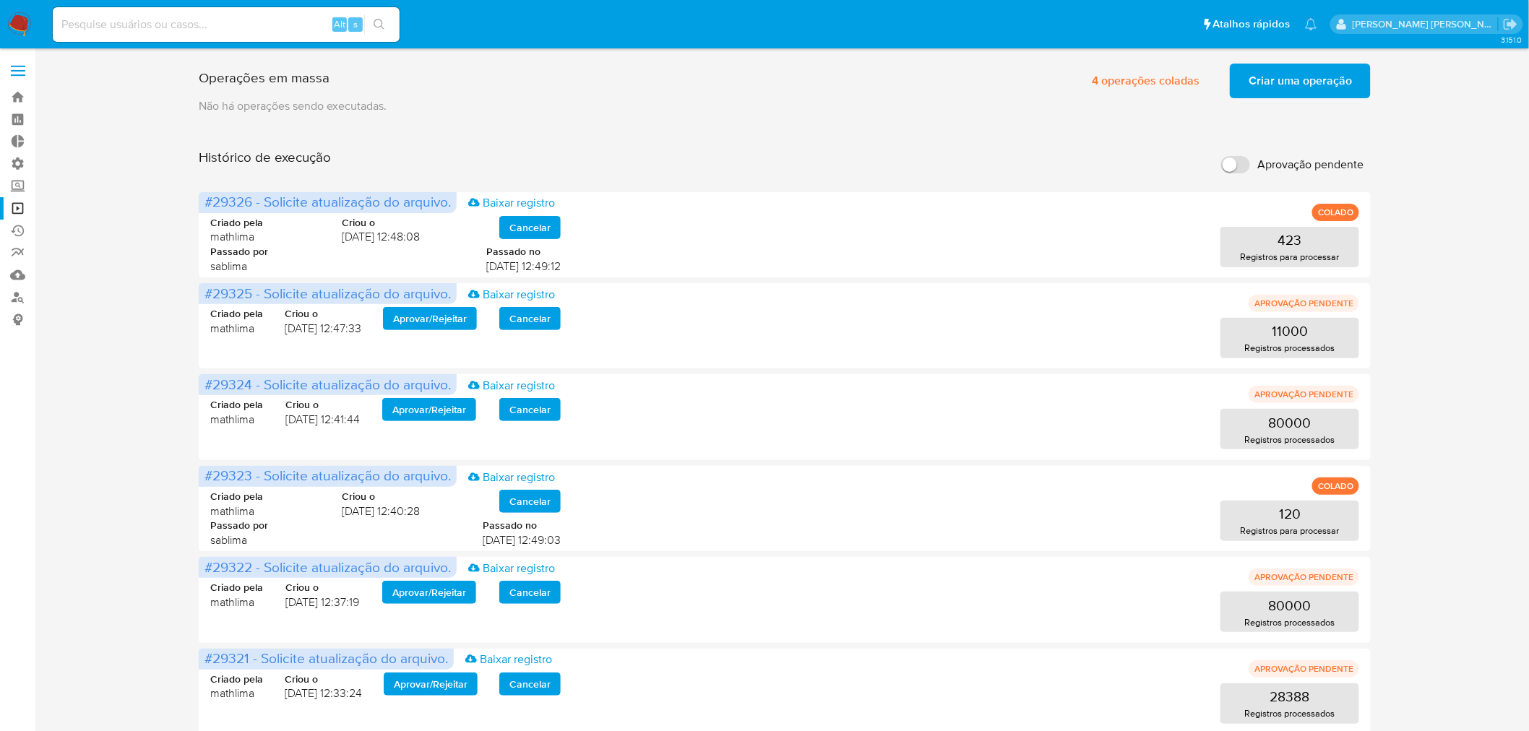
click at [1239, 168] on input "Aprovação pendente" at bounding box center [1235, 164] width 29 height 17
checkbox input "true"
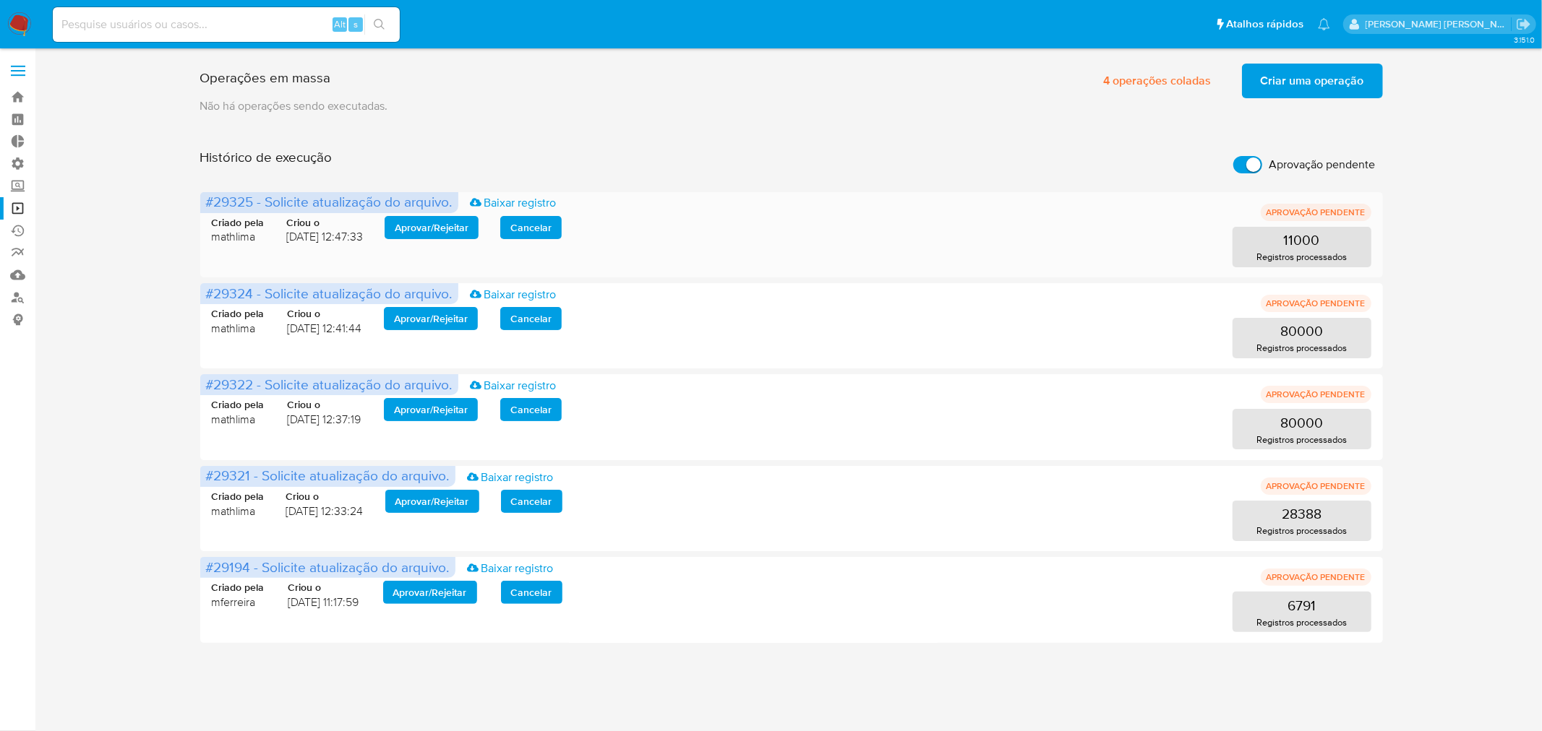
click at [414, 219] on span "Aprovar / Rejeitar" at bounding box center [432, 228] width 74 height 20
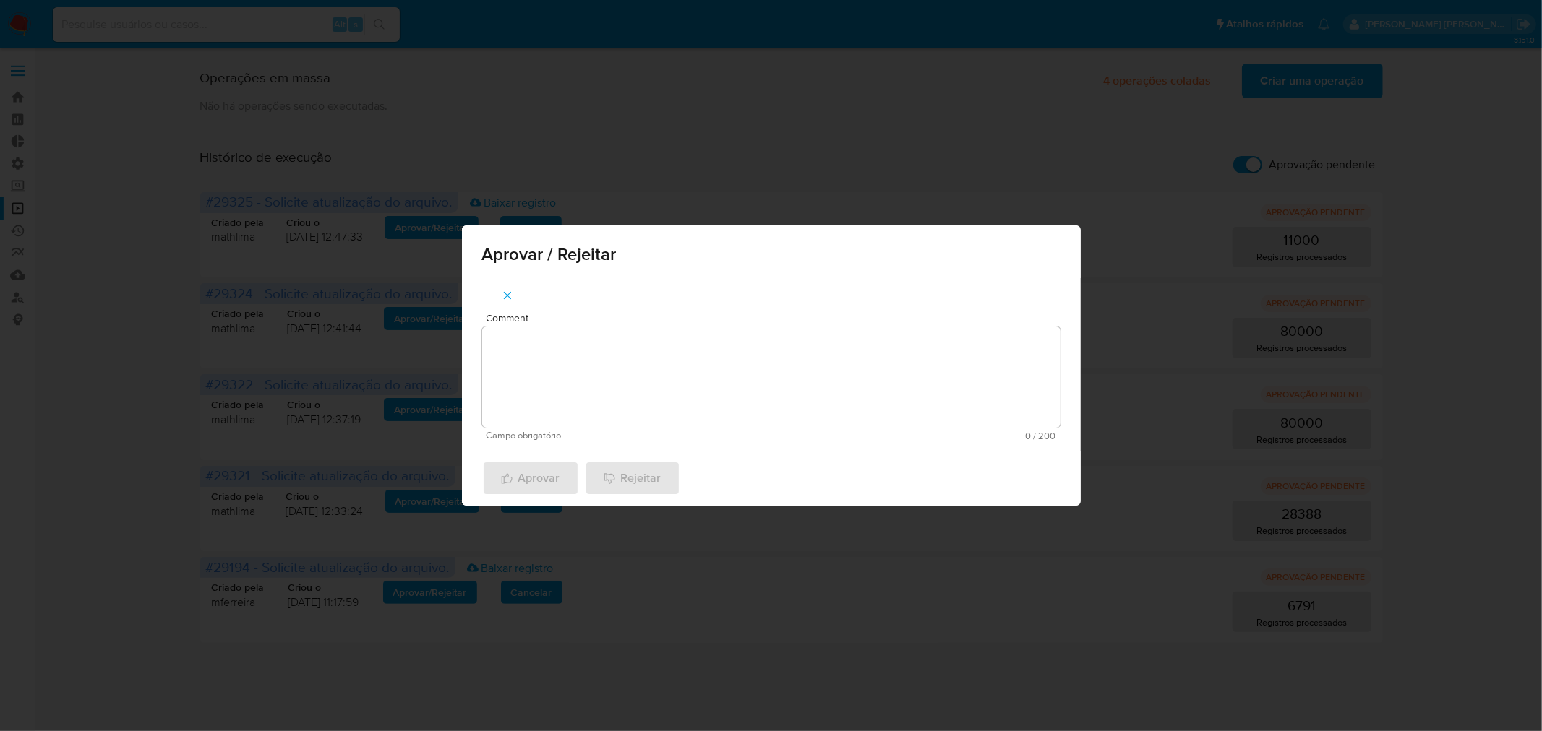
click at [569, 359] on textarea "Comment" at bounding box center [771, 377] width 578 height 101
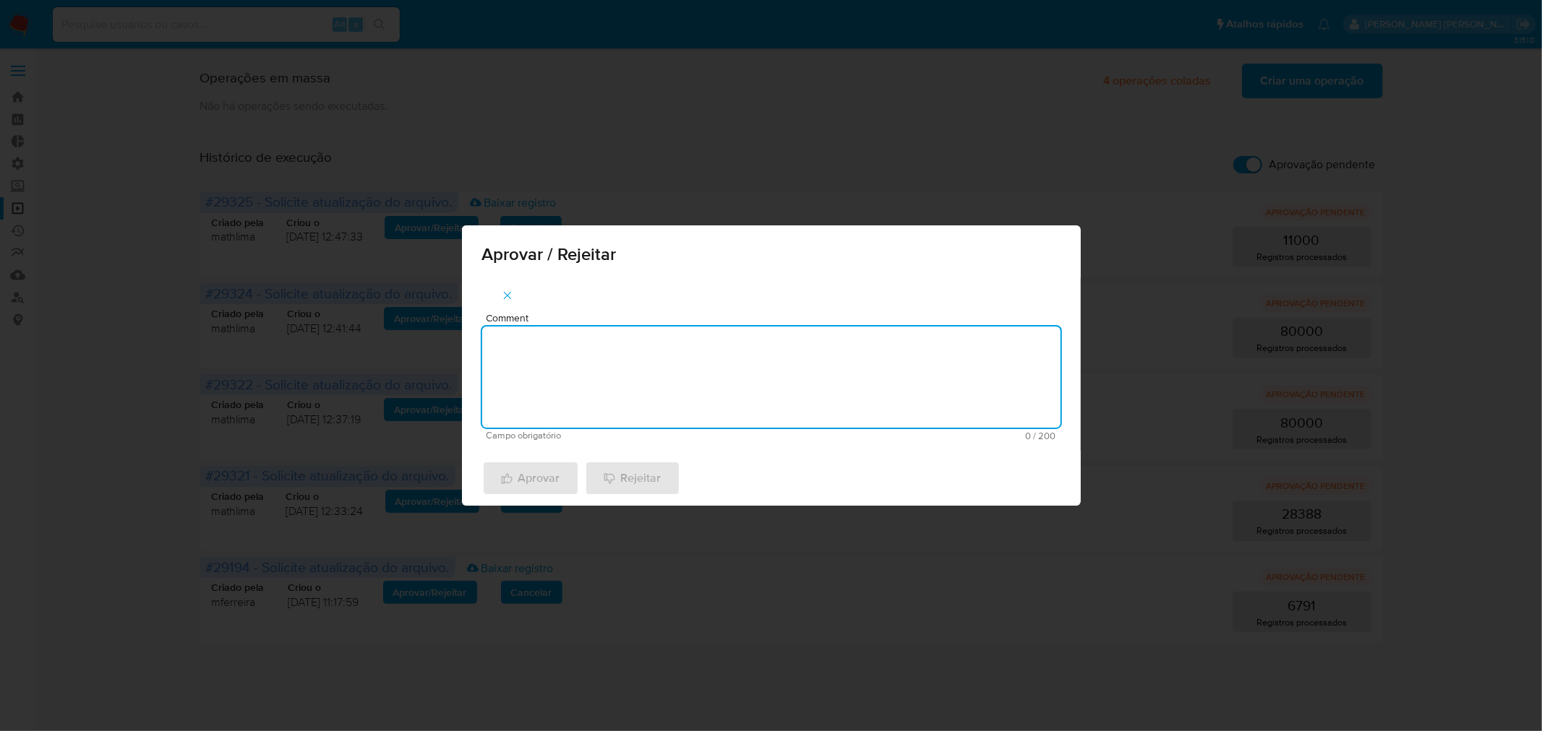
paste textarea "waves act de legajos 2025"
type textarea "waves act de legajos 2025"
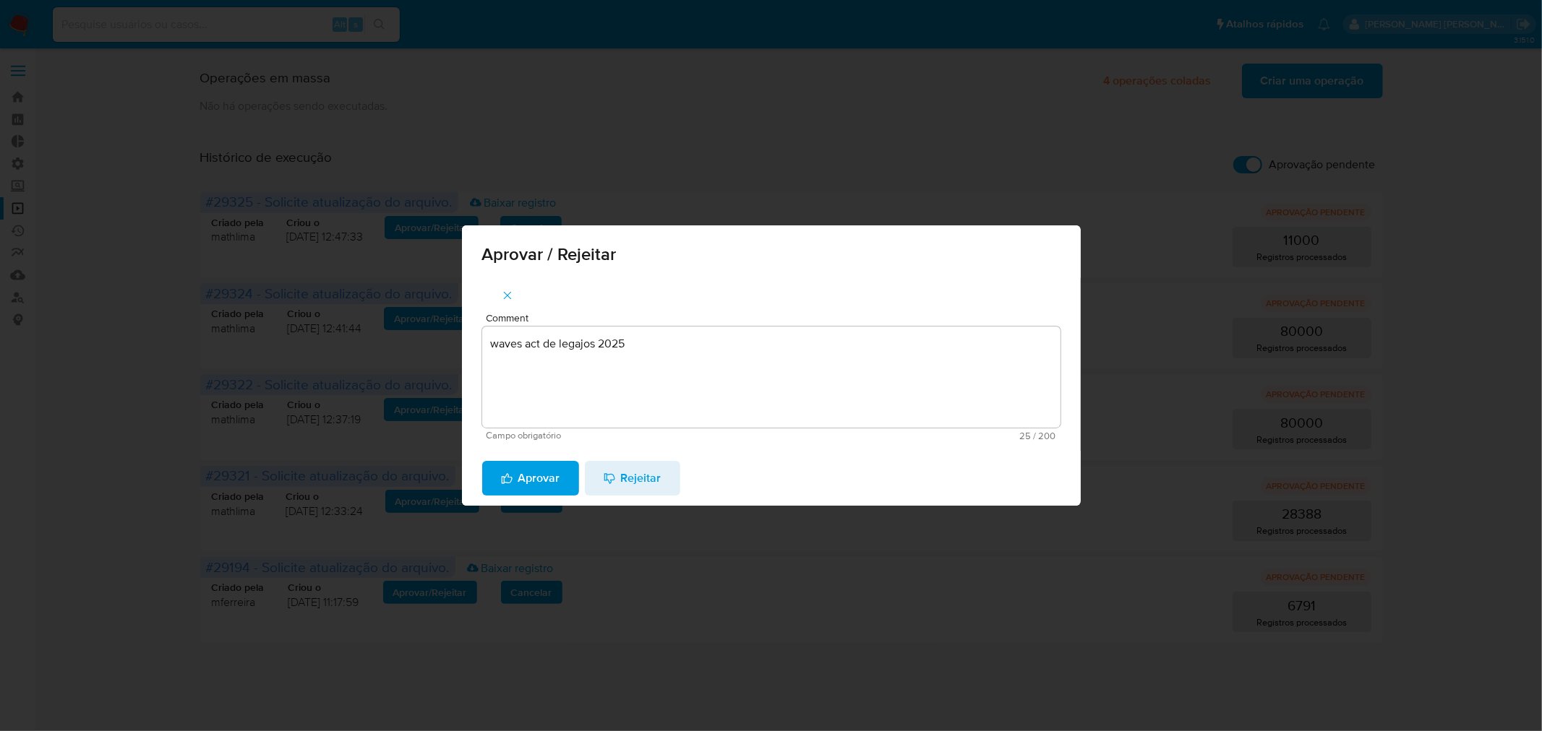
click at [523, 470] on span "Aprovar" at bounding box center [530, 479] width 59 height 32
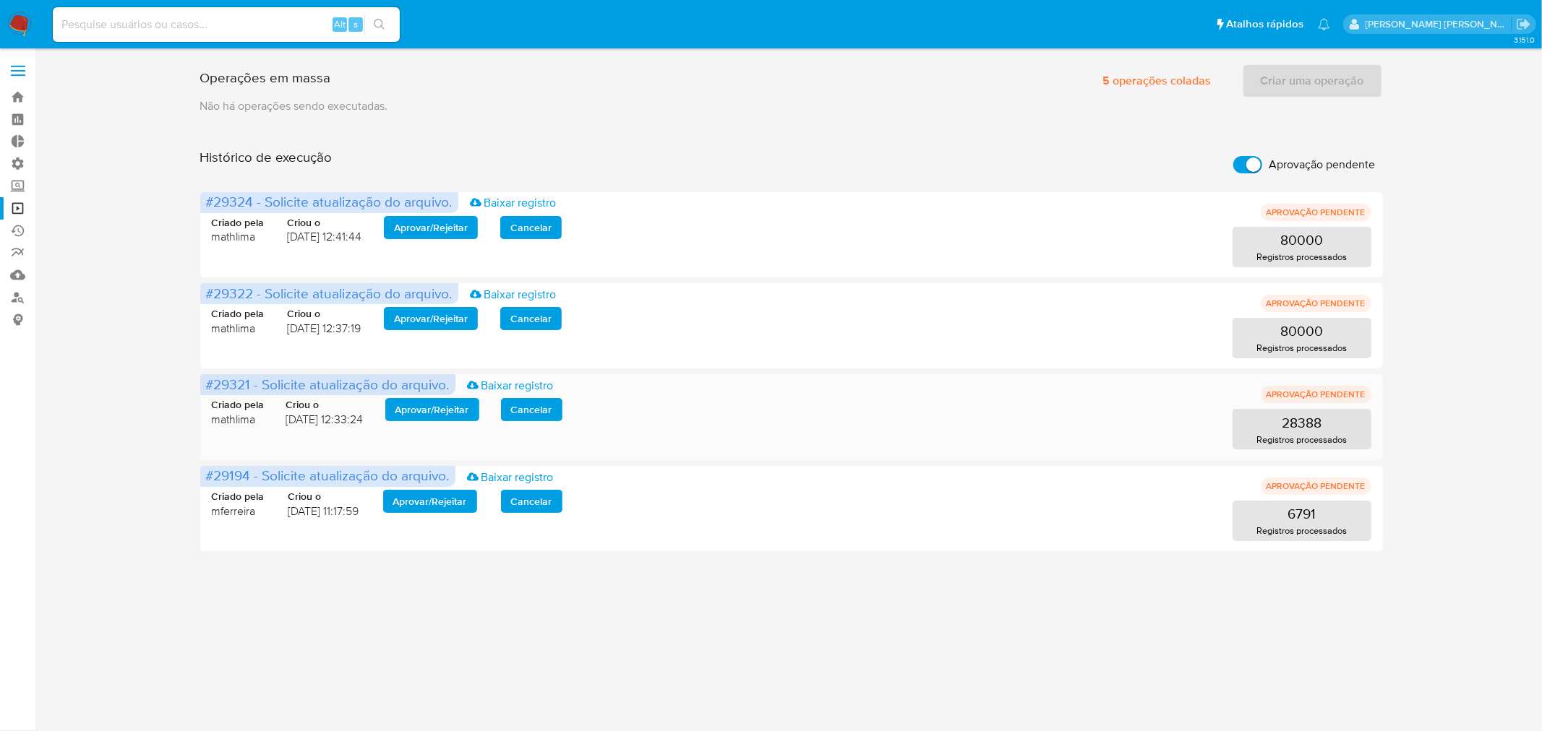
click at [424, 405] on span "Aprovar / Rejeitar" at bounding box center [432, 410] width 74 height 20
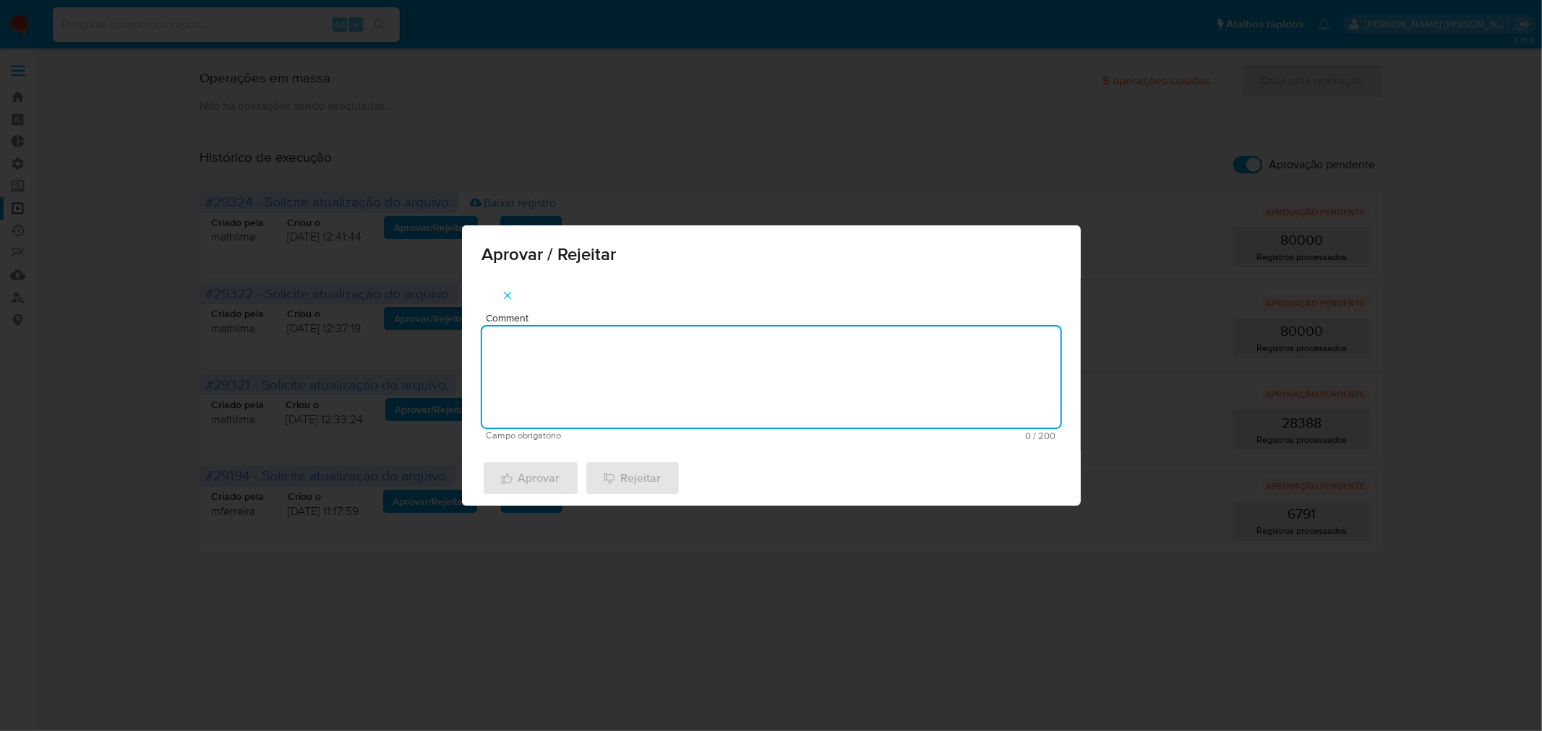
click at [562, 377] on textarea "Comment" at bounding box center [771, 377] width 578 height 101
paste textarea "waves act de legajos 2025"
type textarea "waves act de legajos 2025"
click at [519, 468] on span "Aprovar" at bounding box center [530, 479] width 59 height 32
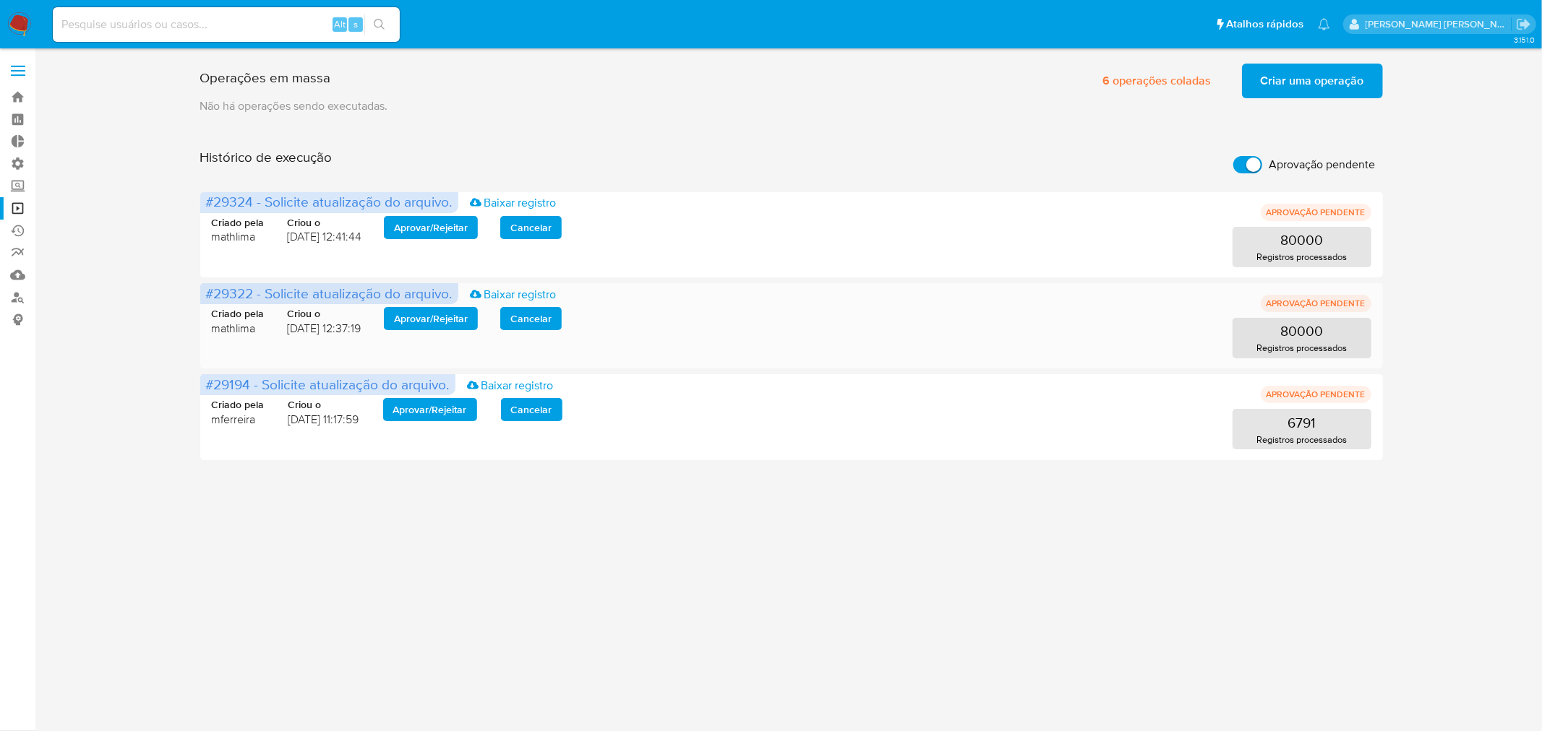
click at [418, 314] on span "Aprovar / Rejeitar" at bounding box center [431, 319] width 74 height 20
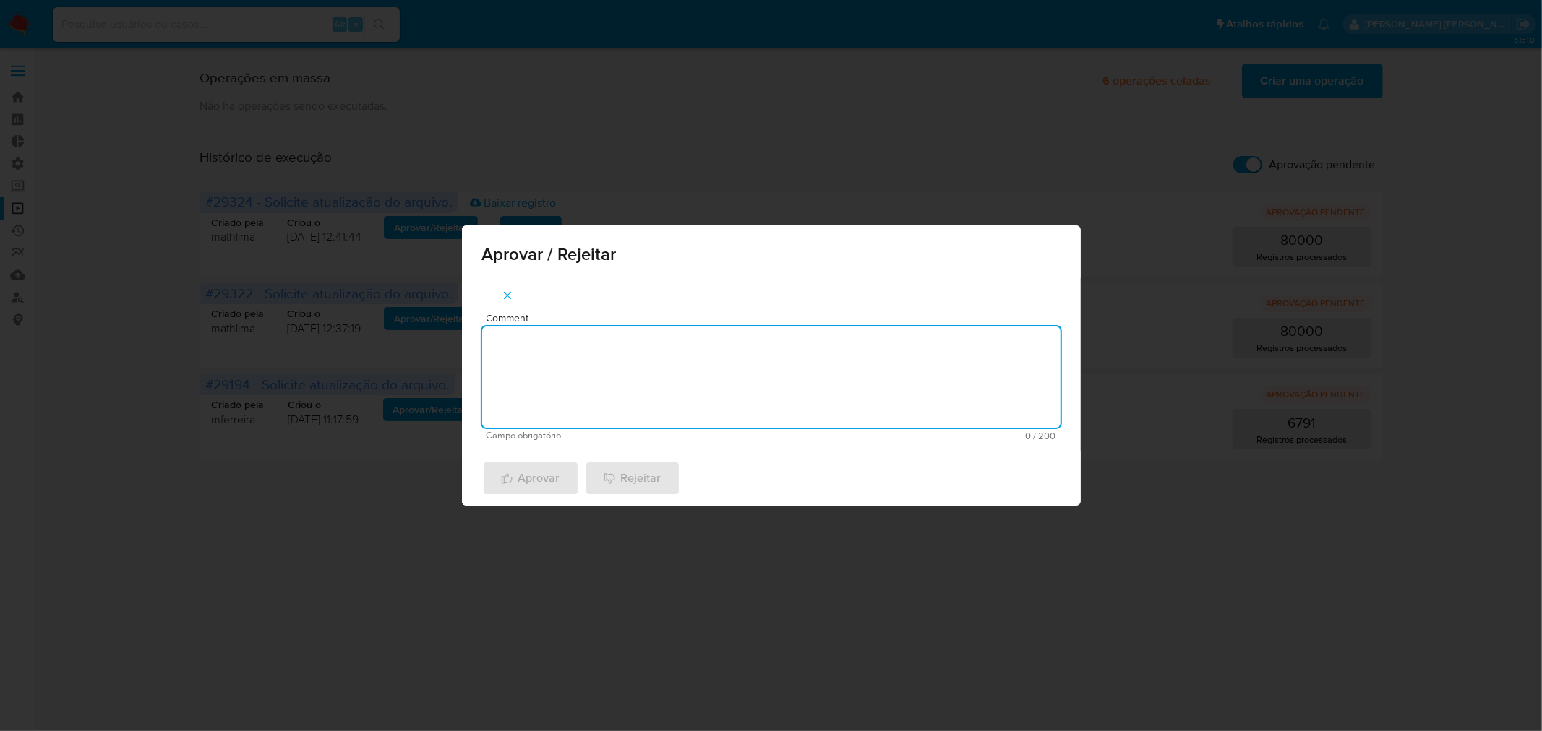
click at [548, 399] on textarea "Comment" at bounding box center [771, 377] width 578 height 101
paste textarea "waves act de legajos 2025"
type textarea "waves act de legajos 2025"
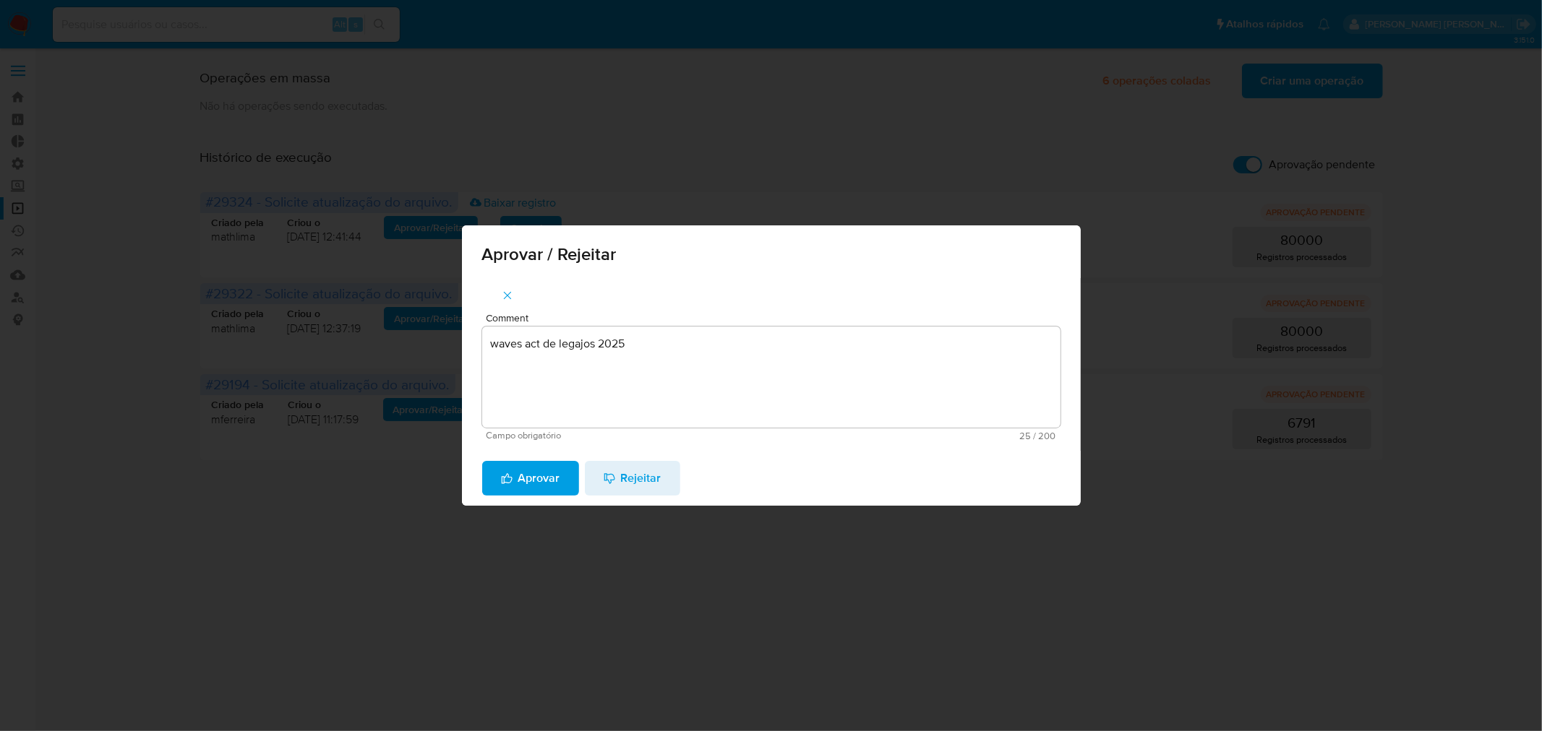
click at [535, 466] on span "Aprovar" at bounding box center [530, 479] width 59 height 32
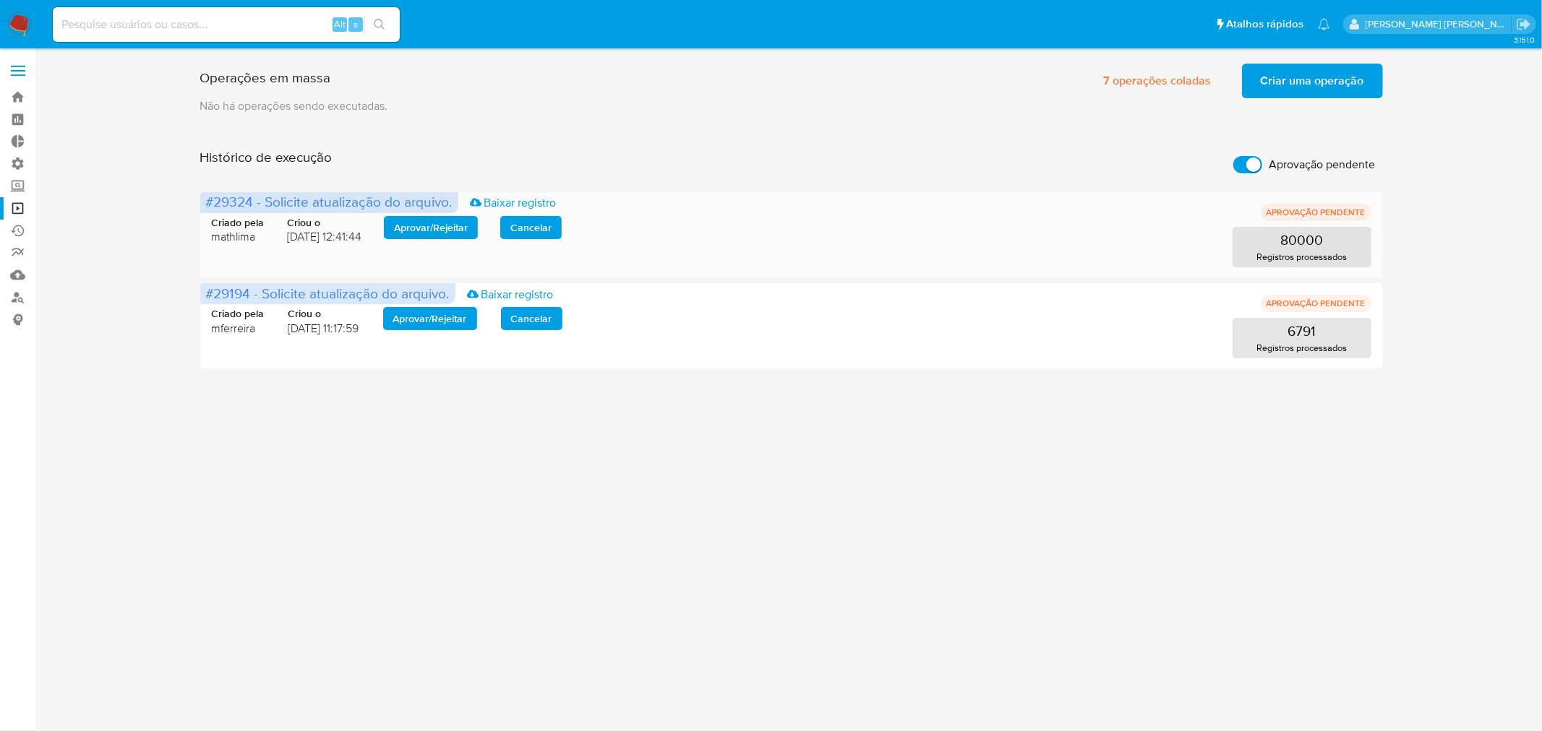
click at [452, 224] on span "Aprovar / Rejeitar" at bounding box center [431, 228] width 74 height 20
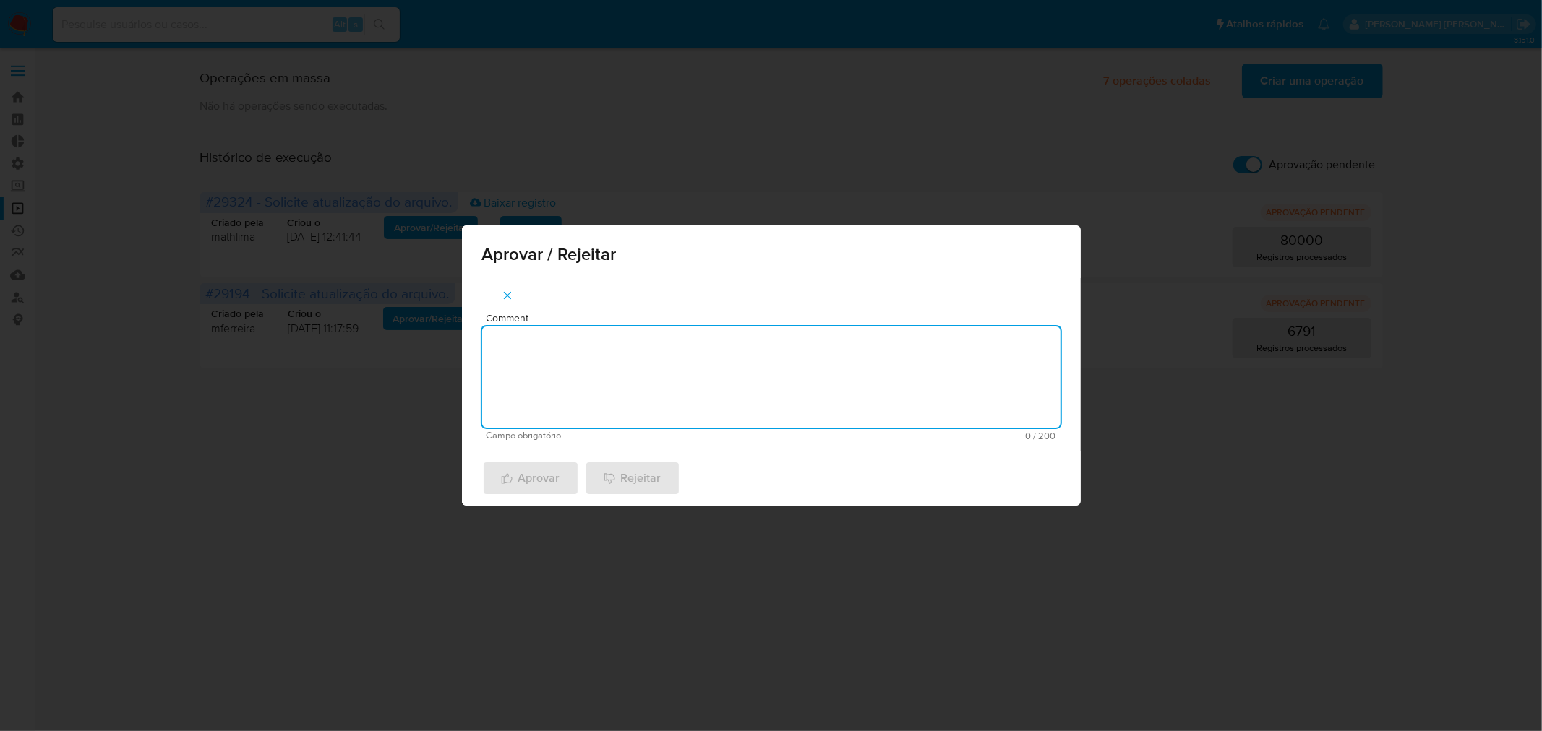
click at [632, 407] on textarea "Comment" at bounding box center [771, 377] width 578 height 101
paste textarea "waves act de legajos 2025"
type textarea "waves act de legajos 2025"
click at [538, 473] on span "Aprovar" at bounding box center [530, 479] width 59 height 32
